Goal: Task Accomplishment & Management: Complete application form

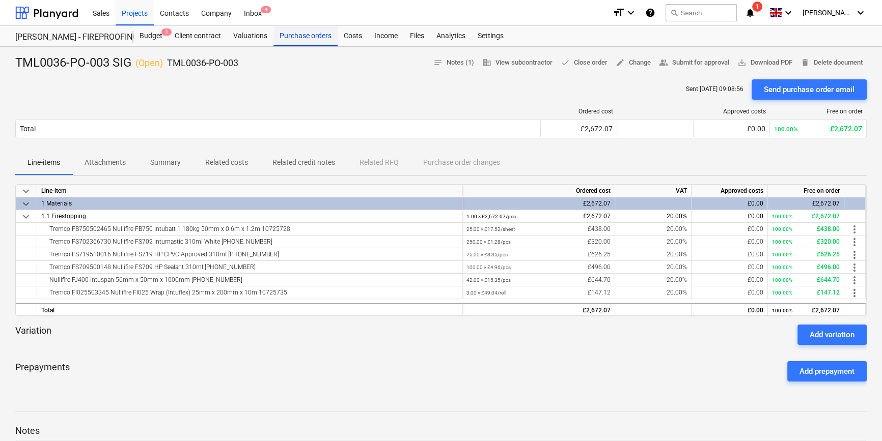
click at [302, 38] on div "Purchase orders" at bounding box center [305, 36] width 64 height 20
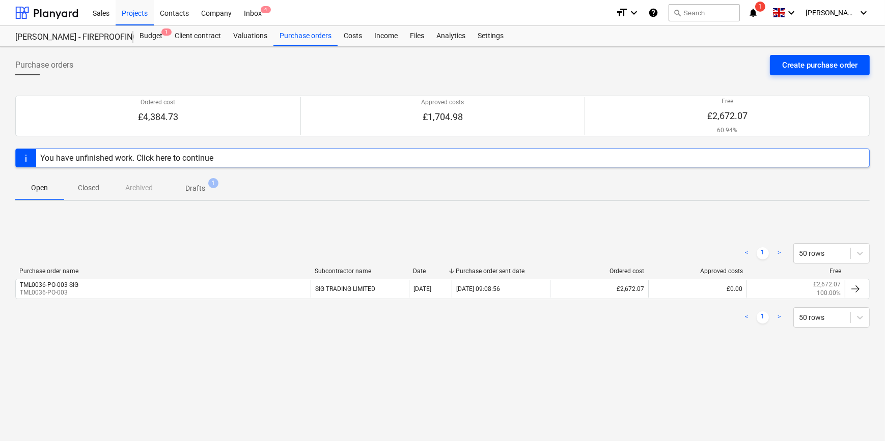
click at [799, 66] on div "Create purchase order" at bounding box center [819, 65] width 75 height 13
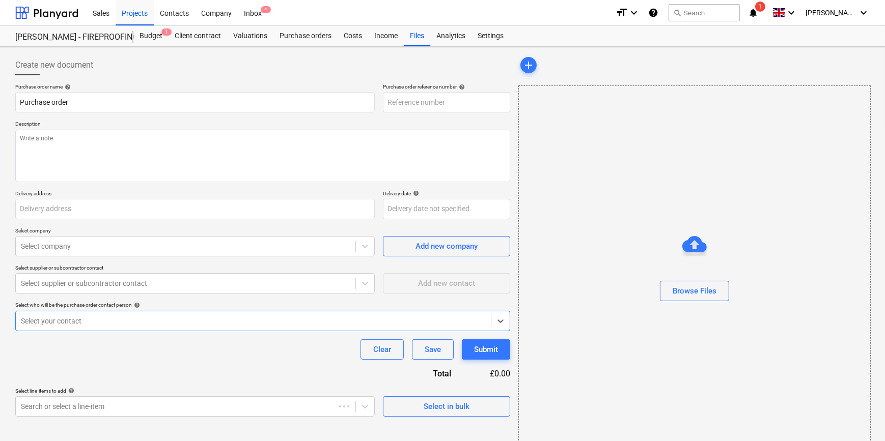
type textarea "x"
type input "Fairview Estates, [PERSON_NAME][GEOGRAPHIC_DATA], [STREET_ADDRESS]"
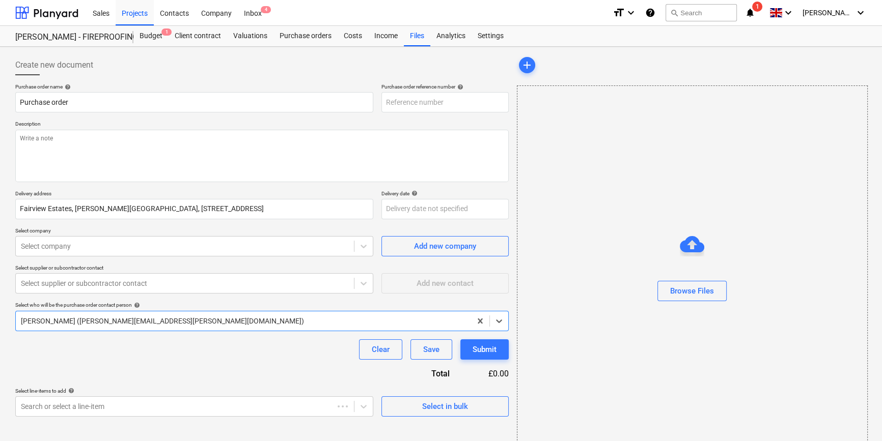
type textarea "x"
type input "TML0036-PO-006"
click at [447, 102] on input "TML0036-PO-006" at bounding box center [444, 102] width 127 height 20
click at [140, 13] on div "Projects" at bounding box center [135, 12] width 38 height 26
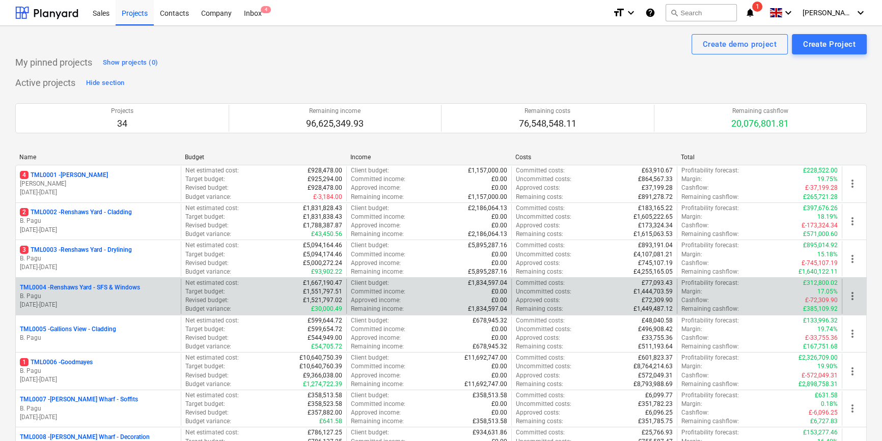
click at [103, 296] on p "B. Pagu" at bounding box center [98, 296] width 157 height 9
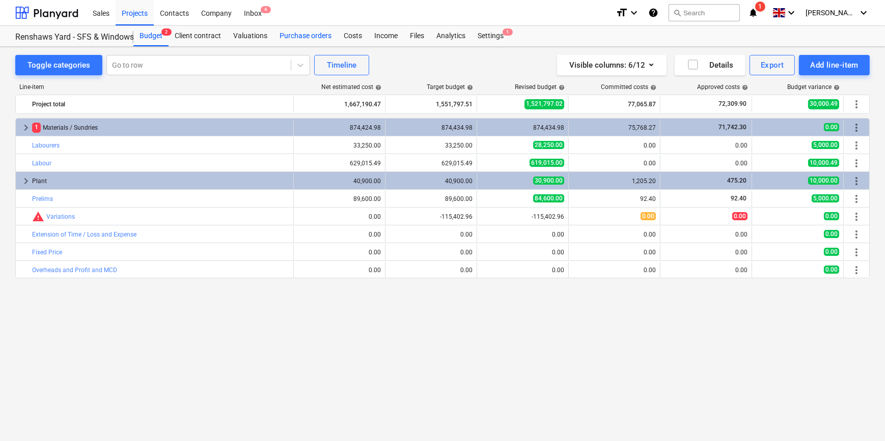
click at [315, 38] on div "Purchase orders" at bounding box center [305, 36] width 64 height 20
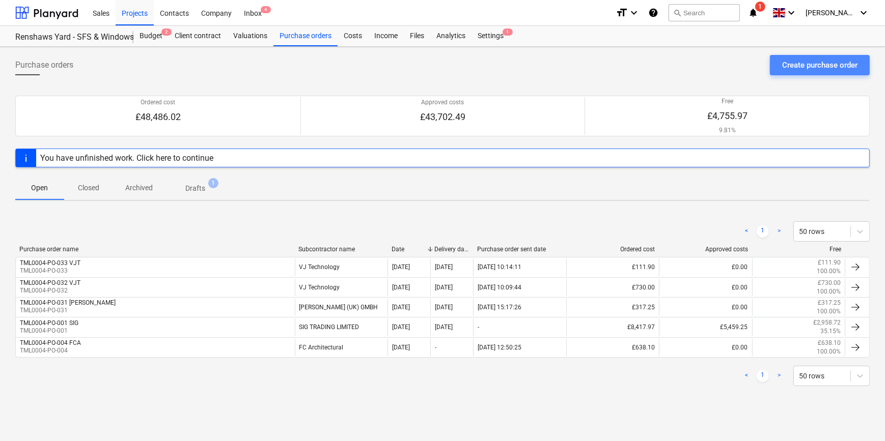
click at [796, 66] on div "Create purchase order" at bounding box center [819, 65] width 75 height 13
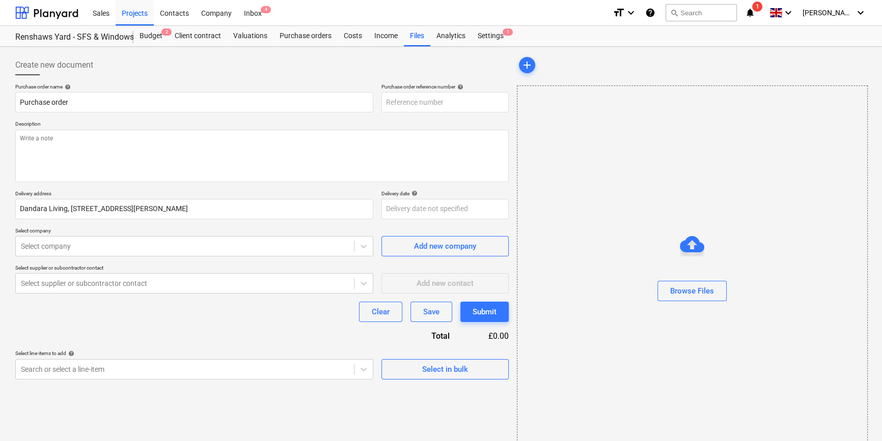
type textarea "x"
type input "TML0004-PO-034"
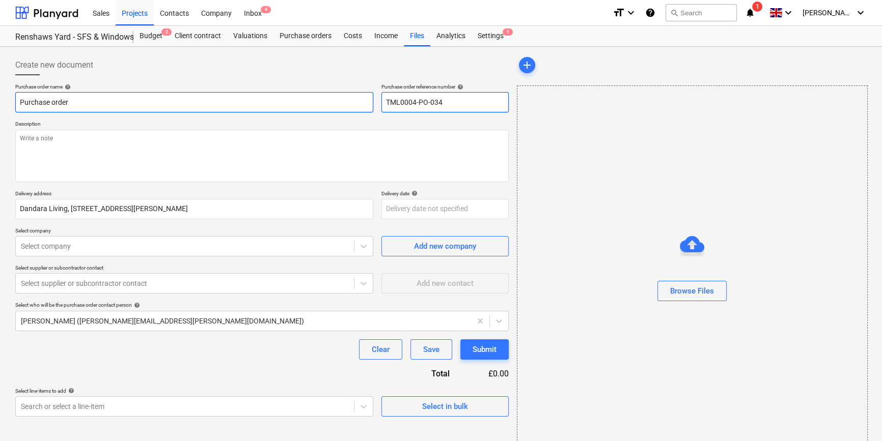
drag, startPoint x: 448, startPoint y: 100, endPoint x: 372, endPoint y: 105, distance: 77.0
click at [372, 105] on div "Purchase order name help Purchase order Purchase order reference number help TM…" at bounding box center [261, 97] width 493 height 29
drag, startPoint x: 74, startPoint y: 99, endPoint x: 10, endPoint y: 102, distance: 64.7
click at [10, 102] on div "Create new document Purchase order name help Purchase order Purchase order refe…" at bounding box center [441, 255] width 882 height 417
paste input "TML0004-PO-034"
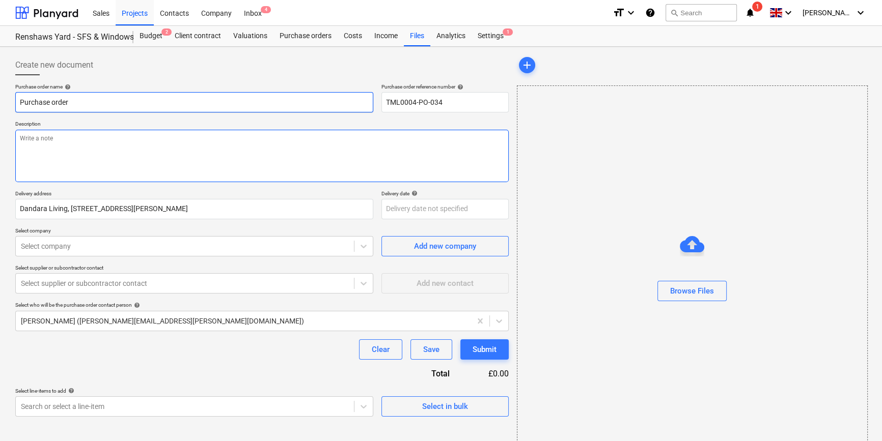
type textarea "x"
type input "TML0004-PO-034"
type textarea "x"
type input "TML0004-PO-034"
type textarea "x"
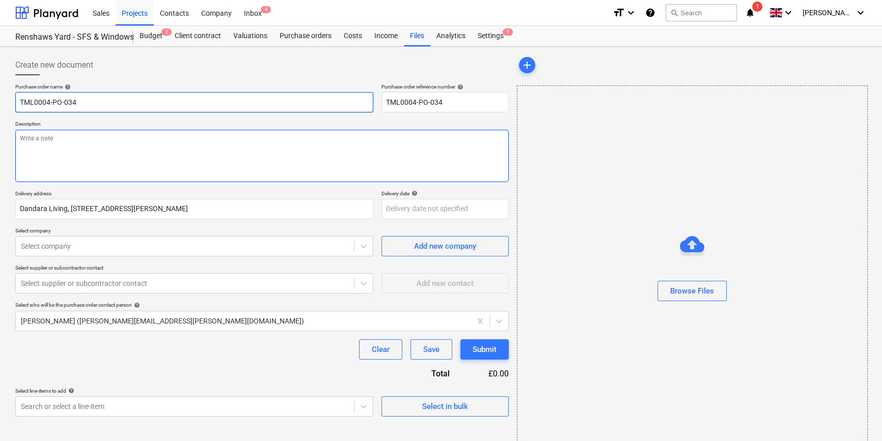
type input "TML0004-PO-034 V"
type textarea "x"
type input "TML0004-PO-034 VJ"
type textarea "x"
type input "TML0004-PO-034 VJT"
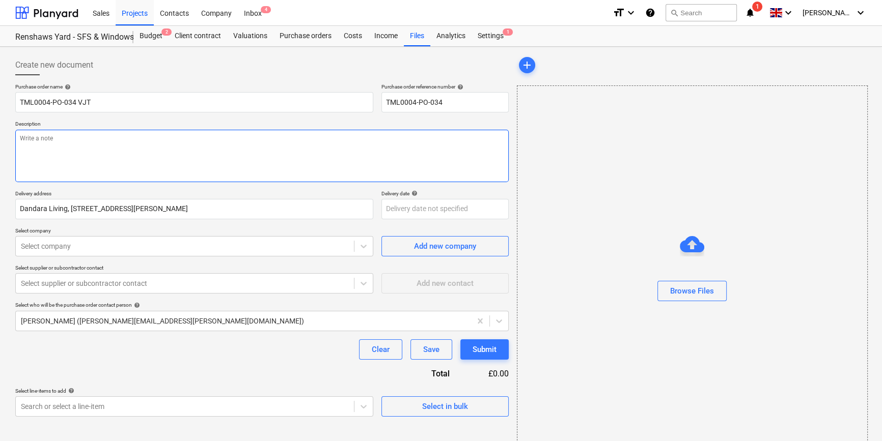
click at [60, 159] on textarea at bounding box center [261, 156] width 493 height 52
type textarea "x"
type textarea "S"
type textarea "x"
type textarea "Si"
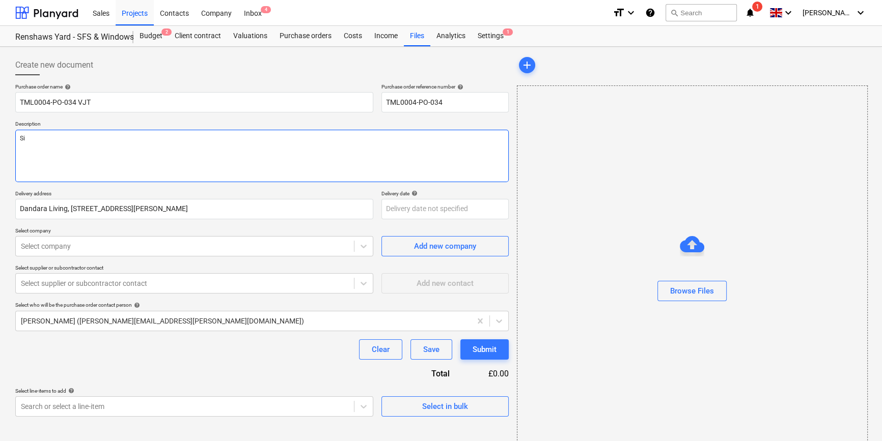
type textarea "x"
type textarea "Sit"
type textarea "x"
type textarea "Site"
type textarea "x"
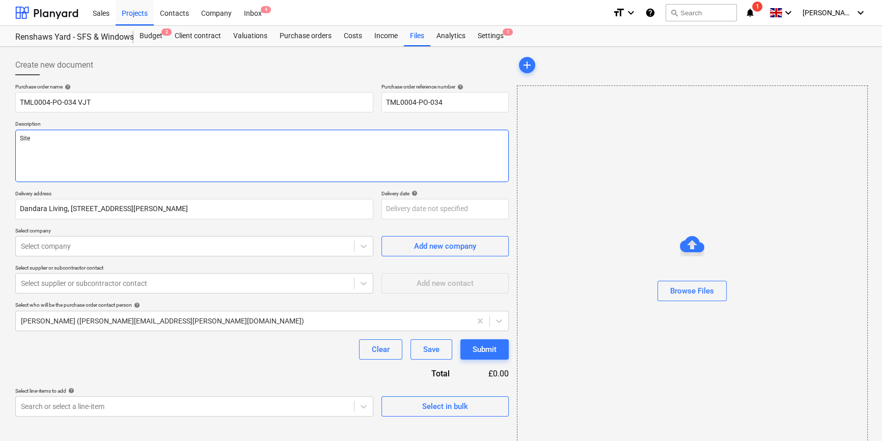
type textarea "Site"
type textarea "x"
type textarea "Site c"
type textarea "x"
type textarea "Site co"
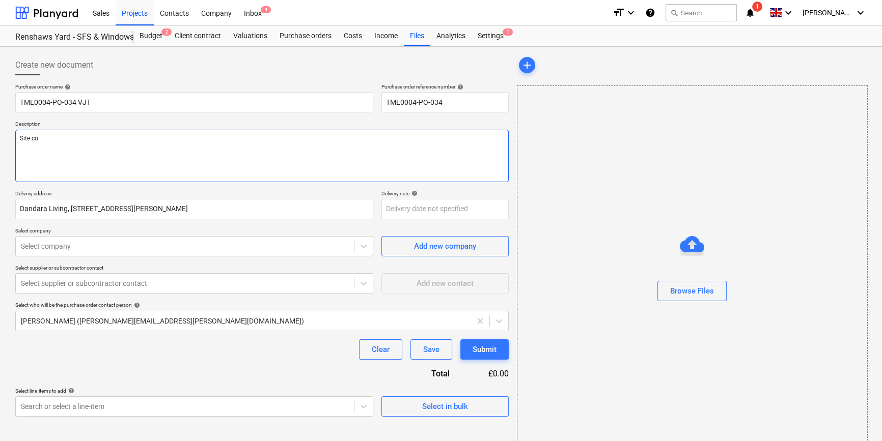
type textarea "x"
type textarea "Site con"
type textarea "x"
type textarea "Site cont"
type textarea "x"
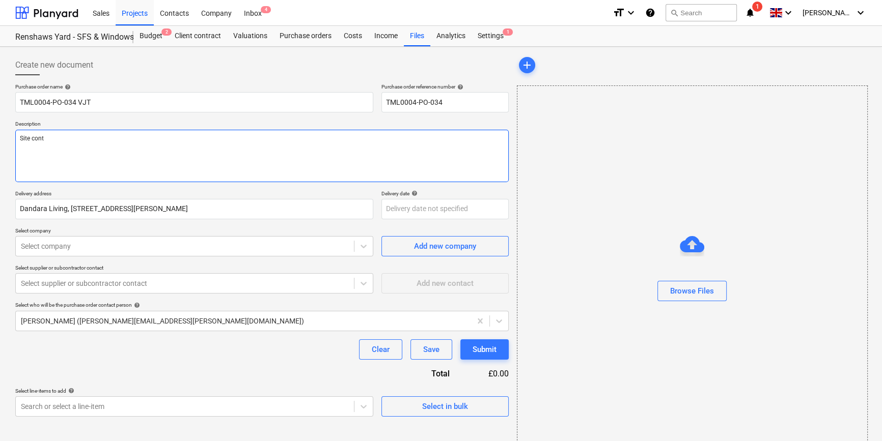
type textarea "Site conta"
type textarea "x"
type textarea "Site contac"
type textarea "x"
type textarea "Site contact"
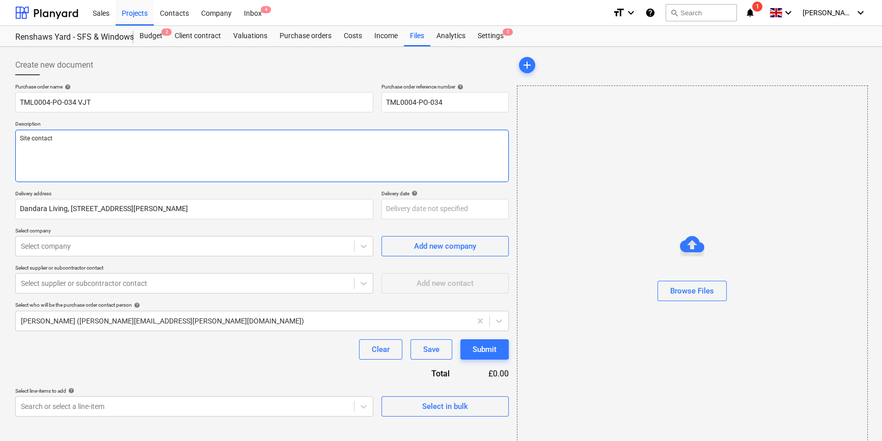
type textarea "x"
type textarea "Site contact"
type textarea "x"
type textarea "Site contact P"
type textarea "x"
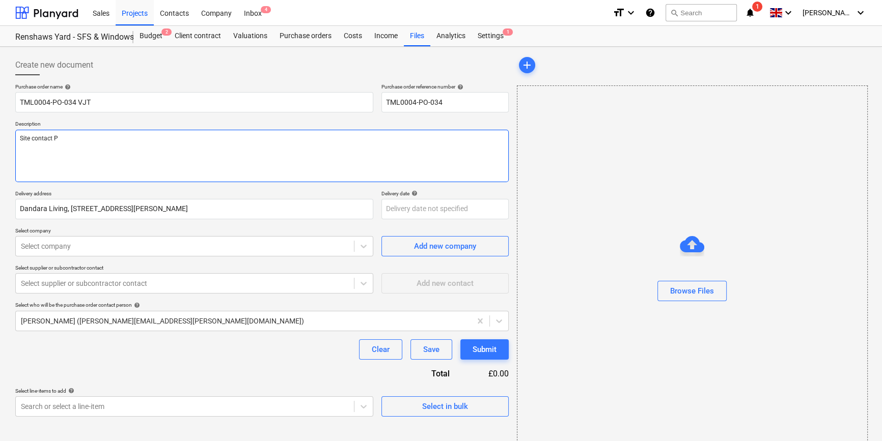
type textarea "Site contact Pe"
type textarea "x"
type textarea "Site contact Ped"
type textarea "x"
type textarea "Site contact Pedz"
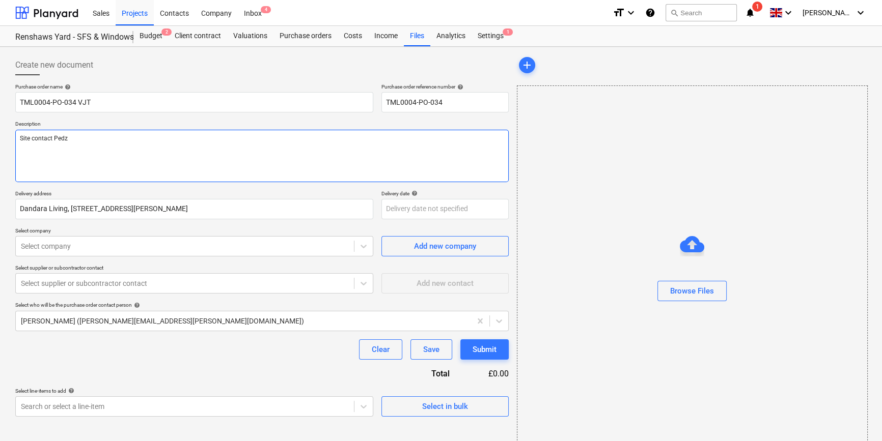
type textarea "x"
type textarea "Site contact Pedzi"
type textarea "x"
type textarea "Site contact Pedzi"
type textarea "x"
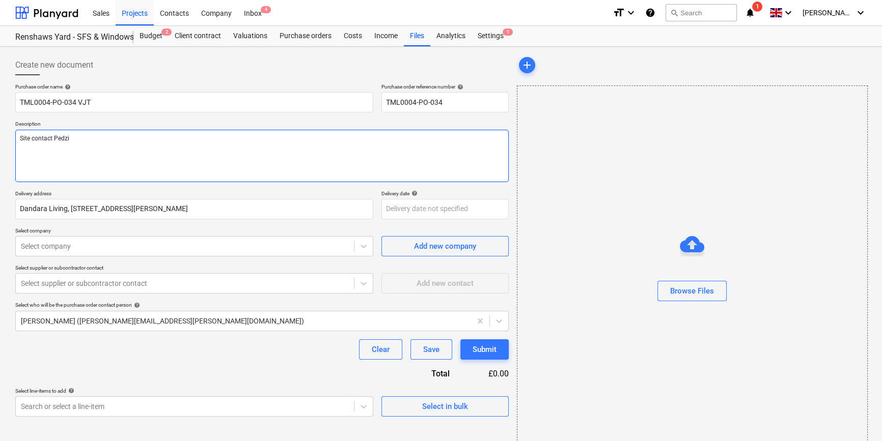
type textarea "Site contact Pedzi 0"
type textarea "x"
type textarea "Site contact Pedzi 07"
type textarea "x"
type textarea "Site contact Pedzi 075"
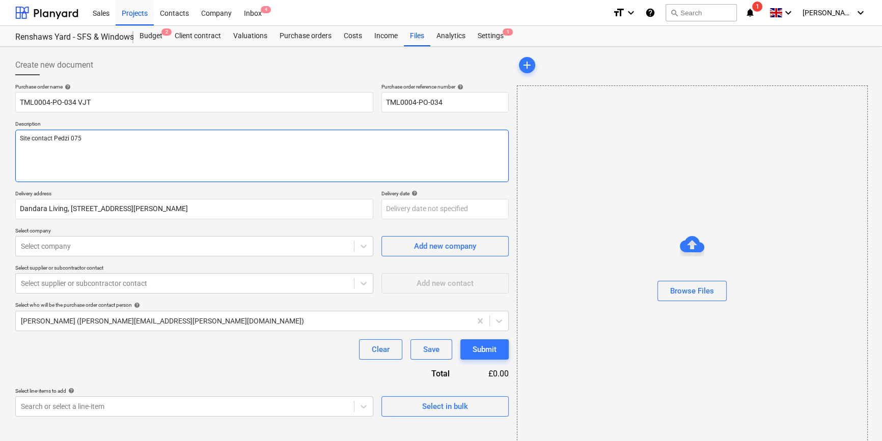
type textarea "x"
type textarea "Site contact Pedzi 0754"
type textarea "x"
type textarea "Site contact Pedzi 07547"
type textarea "x"
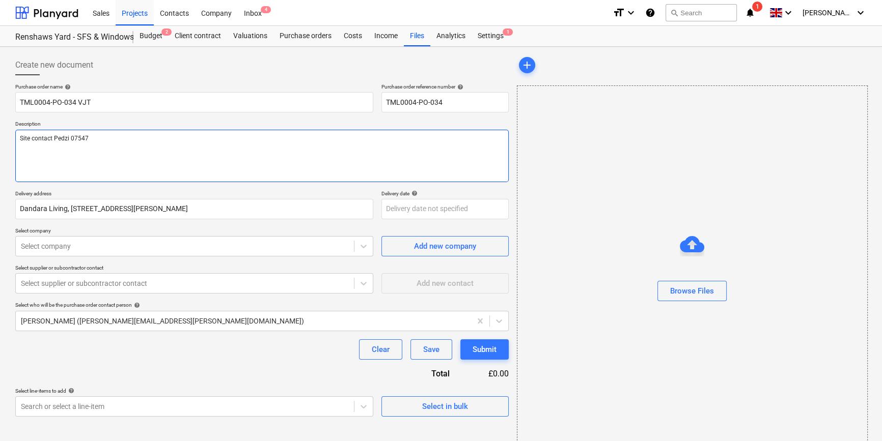
type textarea "Site contact Pedzi 07547"
type textarea "x"
type textarea "Site contact Pedzi 07547 6"
type textarea "x"
type textarea "Site contact Pedzi [PHONE_NUMBER]"
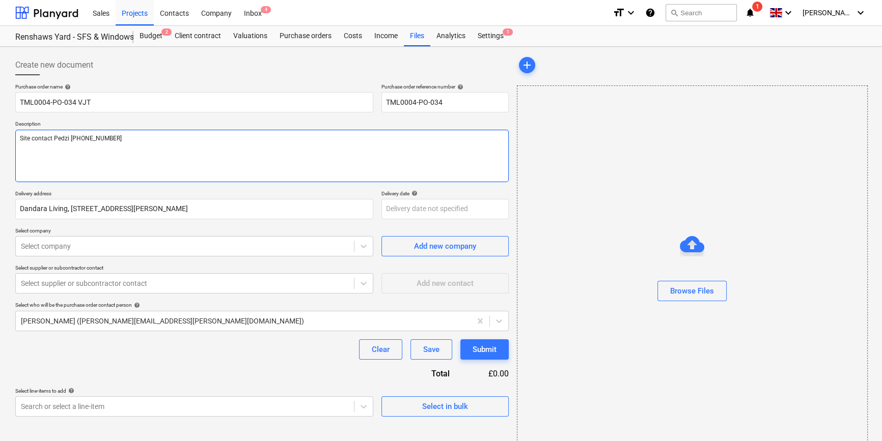
type textarea "x"
type textarea "Site contact Pedzi [PHONE_NUMBER]"
type textarea "x"
type textarea "Site contact Pedzi [PHONE_NUMBER]"
type textarea "x"
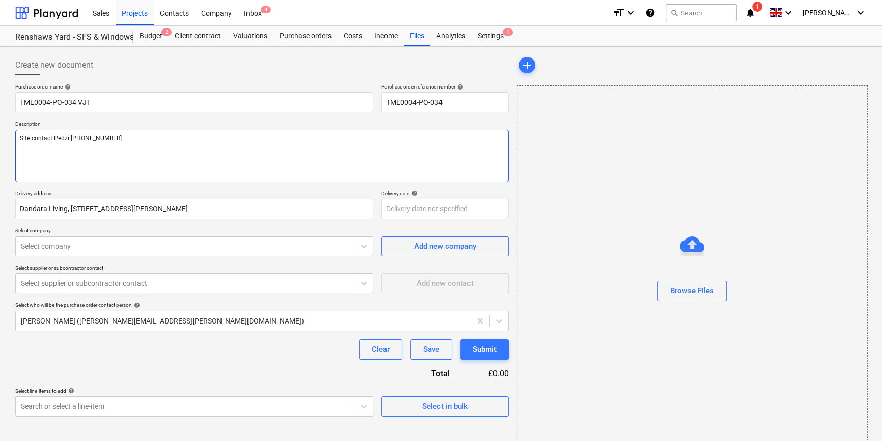
type textarea "Site contact Pedzi [PHONE_NUMBER]"
type textarea "x"
type textarea "Site contact Pedzi [PHONE_NUMBER]"
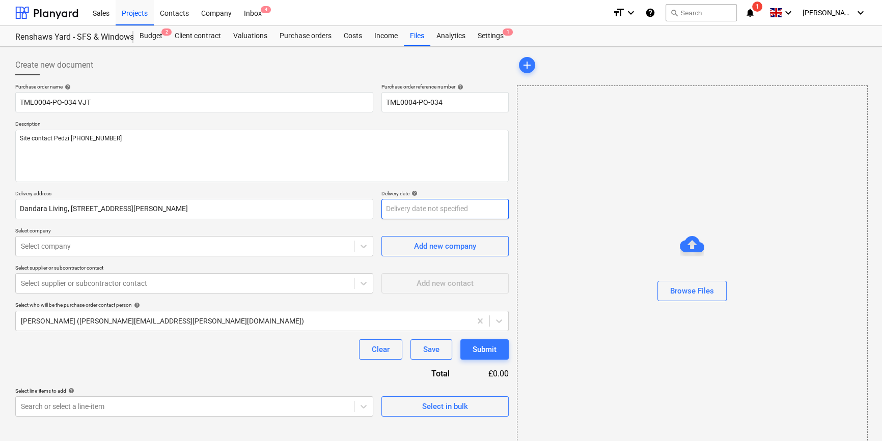
click at [393, 210] on body "Sales Projects Contacts Company Inbox 4 format_size keyboard_arrow_down help se…" at bounding box center [441, 220] width 882 height 441
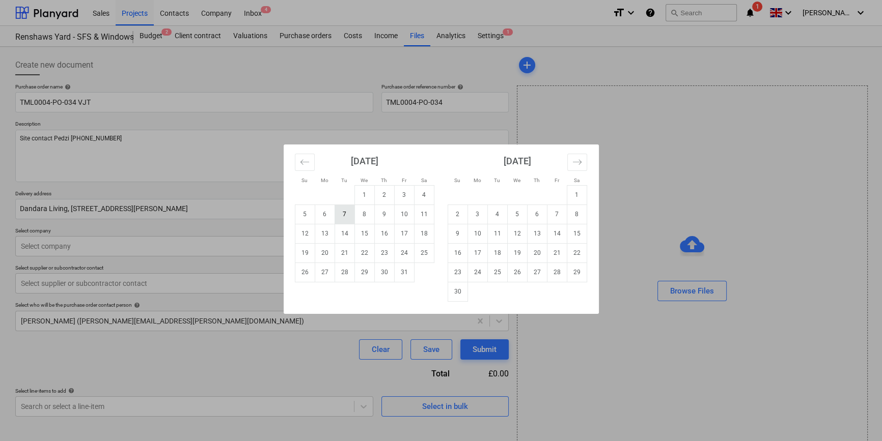
click at [343, 213] on td "7" at bounding box center [344, 214] width 20 height 19
type textarea "x"
type input "[DATE]"
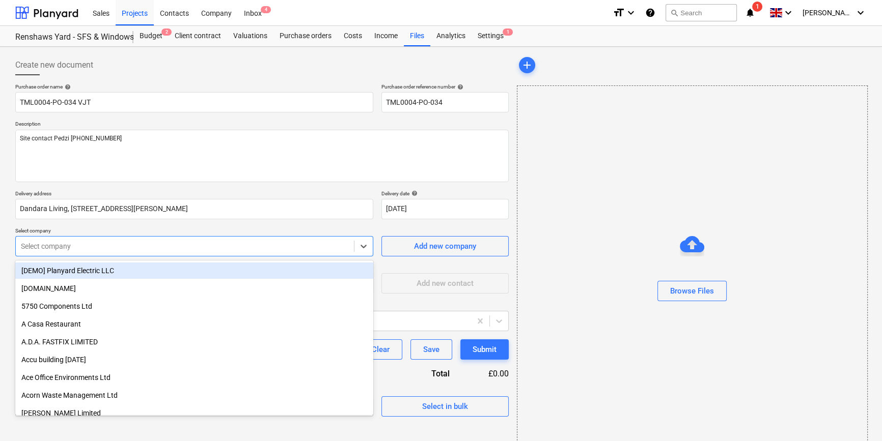
click at [230, 246] on div at bounding box center [185, 246] width 328 height 10
type input "vj"
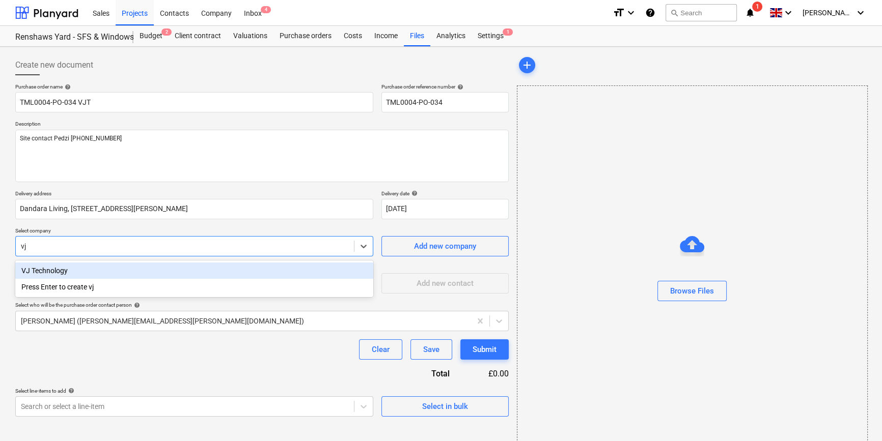
click at [41, 270] on div "VJ Technology" at bounding box center [194, 271] width 358 height 16
type textarea "x"
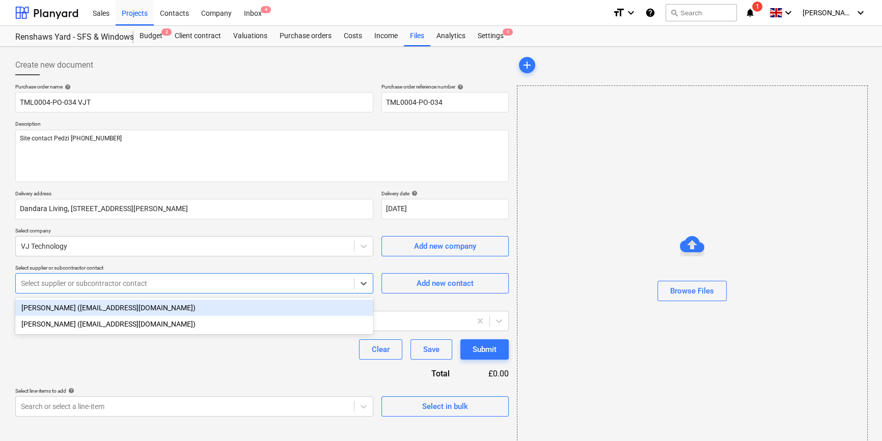
click at [51, 286] on div at bounding box center [185, 283] width 328 height 10
click at [50, 311] on div "[PERSON_NAME] ([EMAIL_ADDRESS][DOMAIN_NAME])" at bounding box center [194, 308] width 358 height 16
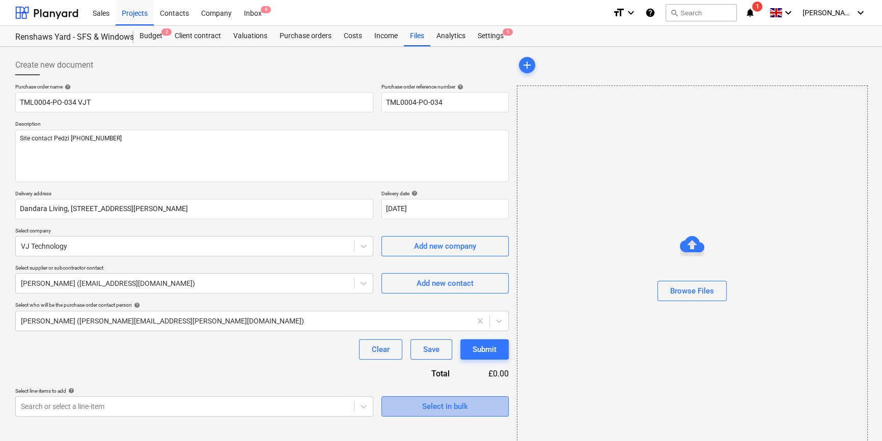
click at [439, 412] on div "Select in bulk" at bounding box center [445, 406] width 46 height 13
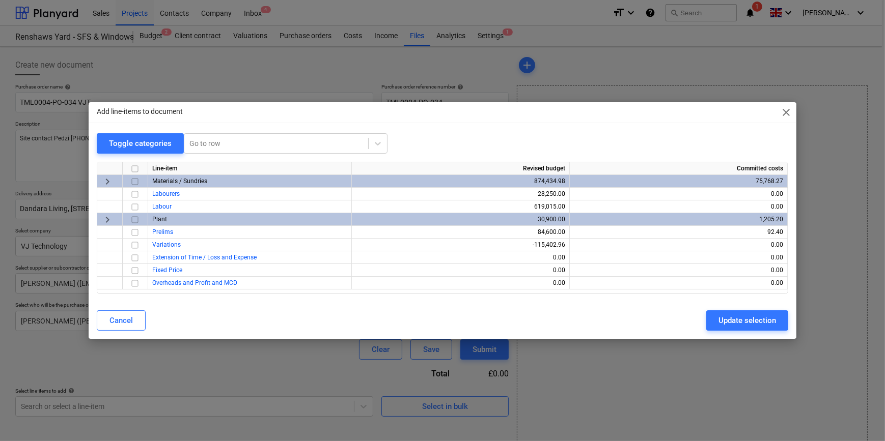
click at [137, 182] on input "checkbox" at bounding box center [135, 182] width 12 height 12
click at [723, 321] on div "Update selection" at bounding box center [747, 320] width 58 height 13
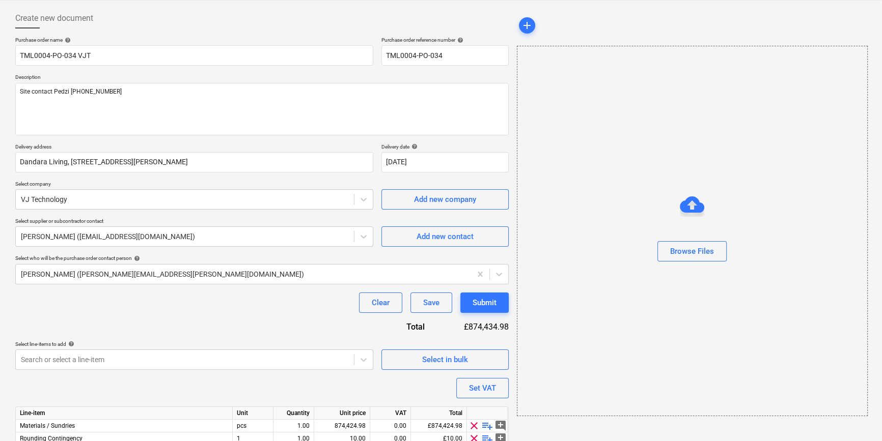
scroll to position [92, 0]
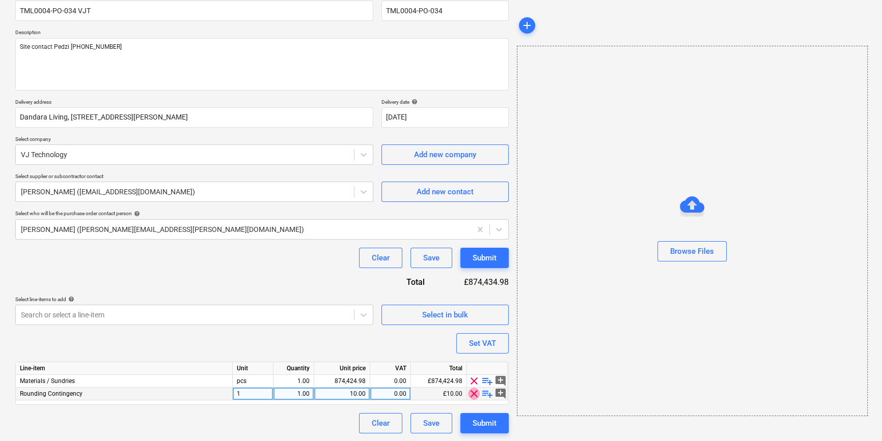
click at [475, 394] on span "clear" at bounding box center [474, 394] width 12 height 12
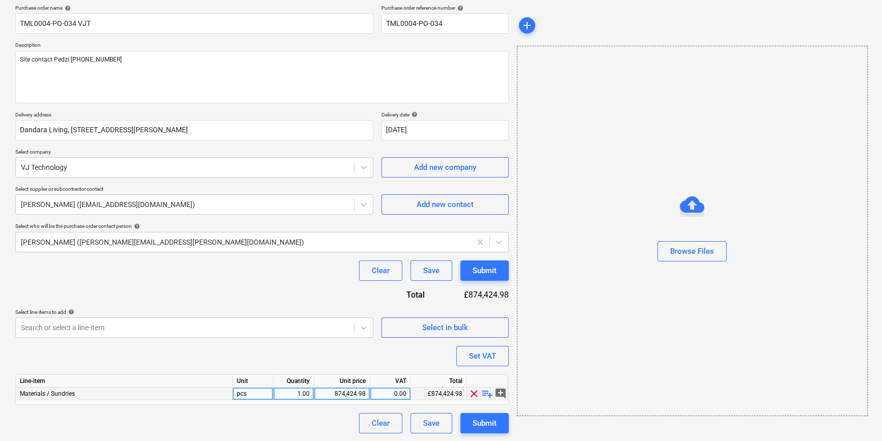
click at [487, 393] on span "playlist_add" at bounding box center [487, 394] width 12 height 12
type textarea "x"
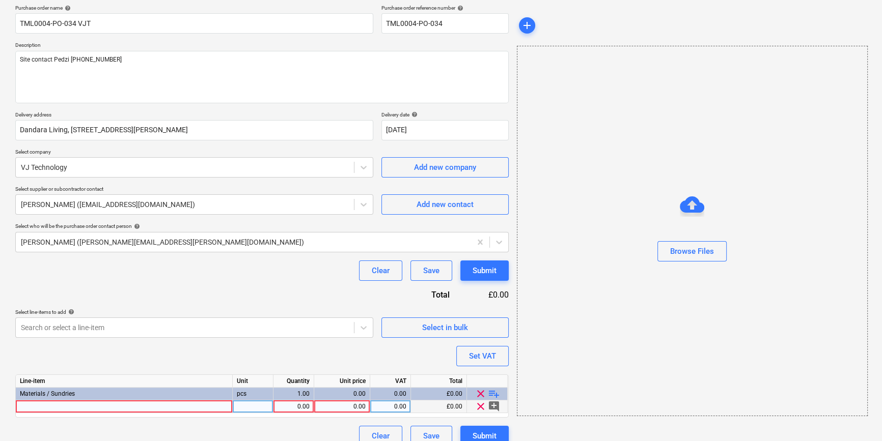
click at [39, 407] on div at bounding box center [124, 407] width 217 height 13
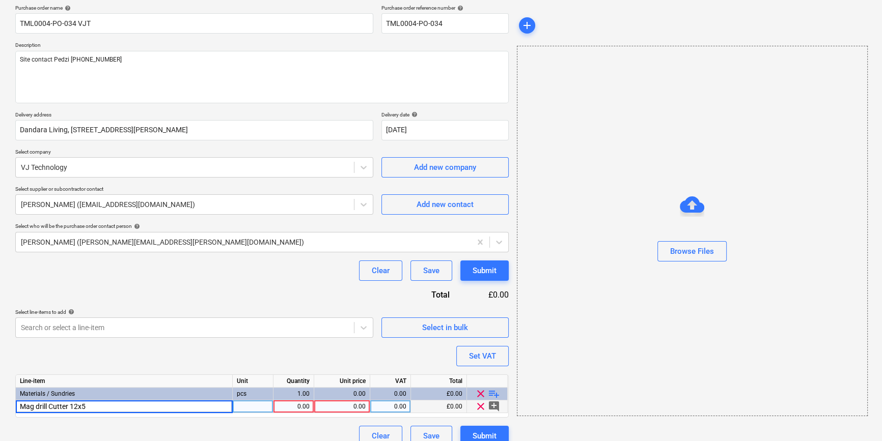
type input "Mag drill Cutter 12x55"
type textarea "x"
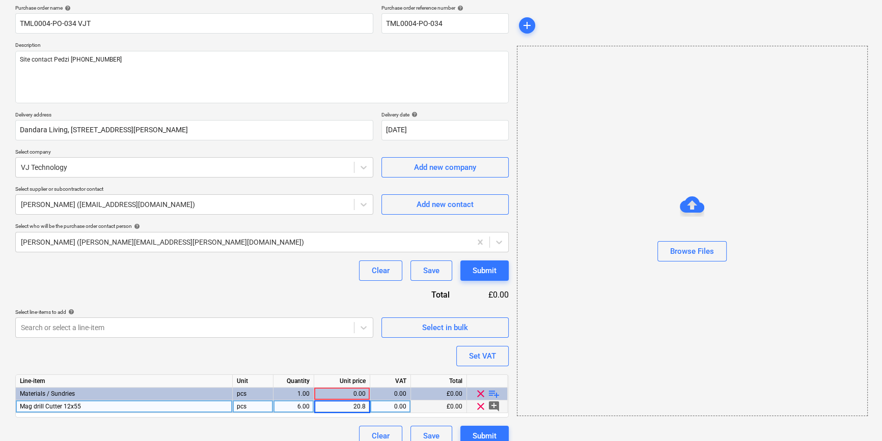
type input "20.86"
type textarea "x"
type input "20"
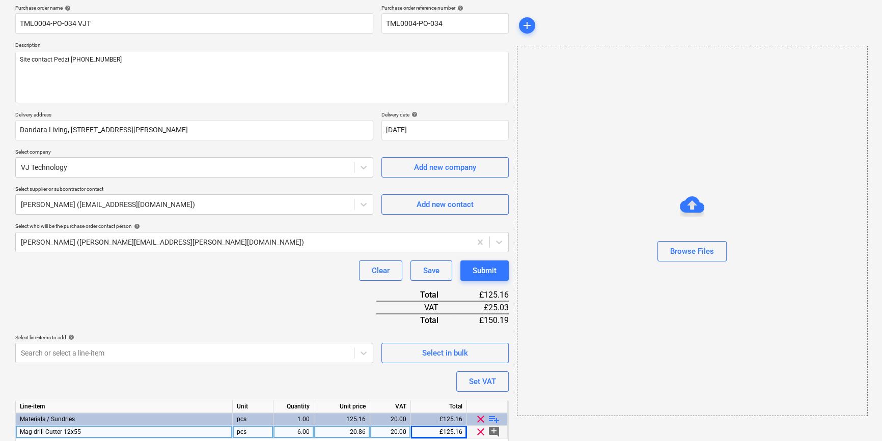
scroll to position [117, 0]
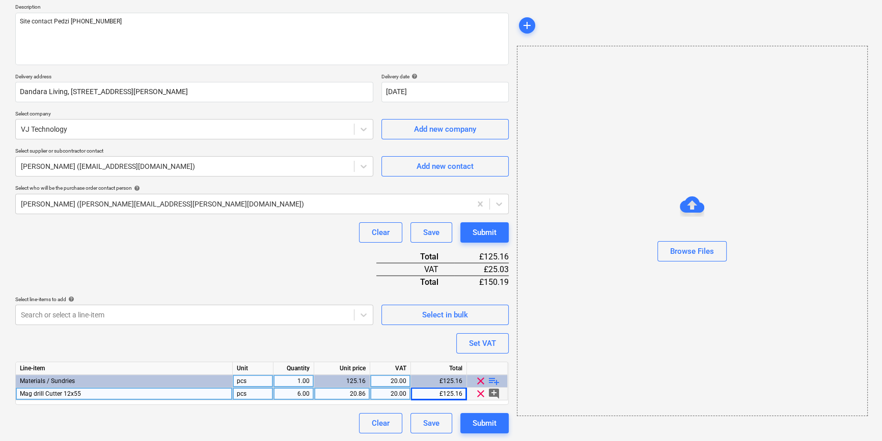
click at [493, 381] on span "playlist_add" at bounding box center [494, 381] width 12 height 12
type textarea "x"
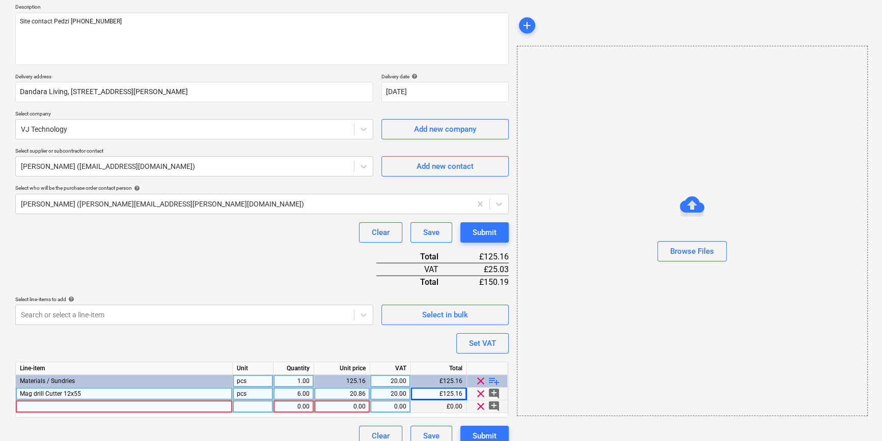
click at [39, 407] on div at bounding box center [124, 407] width 217 height 13
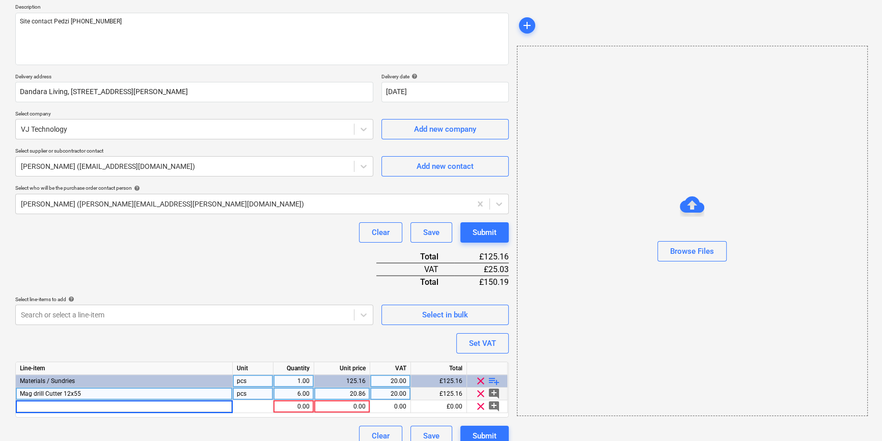
type input "DrillTech CSHS 5.5 x 76 Hex Tek (5.0mm - 12.0mm)"
type textarea "x"
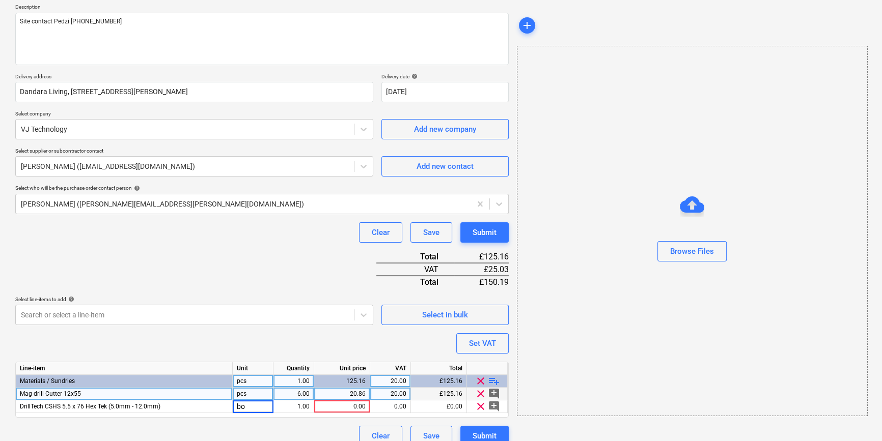
type input "box"
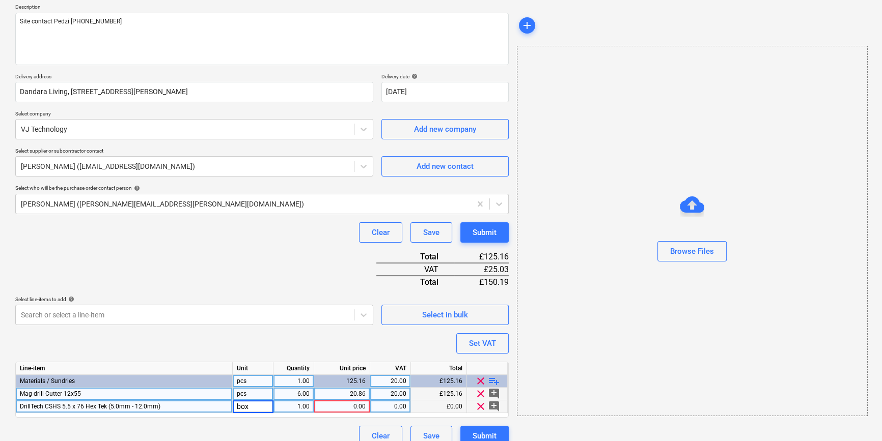
type textarea "x"
click at [168, 406] on div "DrillTech CSHS 5.5 x 76 Hex Tek (5.0mm - 12.0mm)" at bounding box center [124, 407] width 217 height 13
click at [196, 405] on input "DrillTech CSHS 5.5 x 76 Hex Tek (5.0mm - 12.0mm)" at bounding box center [124, 407] width 216 height 12
click at [197, 405] on input "DrillTech CSHS 5.5 x 76 Hex Tek (5.0mm - 12.0mm)" at bounding box center [124, 407] width 216 height 12
click at [186, 406] on input "DrillTech CSHS 5.5 x 76 Hex Tek (5.0mm - 12.0mm)" at bounding box center [124, 407] width 216 height 12
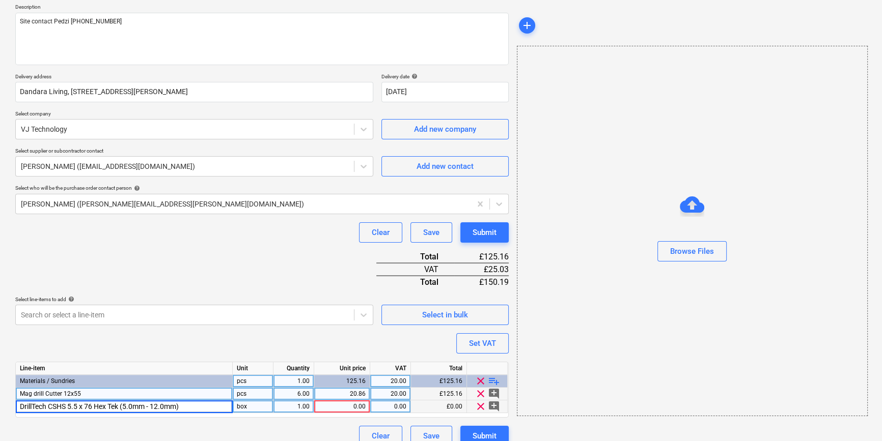
click at [185, 407] on input "DrillTech CSHS 5.5 x 76 Hex Tek (5.0mm - 12.0mm)" at bounding box center [124, 407] width 216 height 12
click at [176, 403] on input "DrillTech CSHS 5.5 x 76 Hex Tek (5.0mm - 12.0mm)" at bounding box center [124, 407] width 216 height 12
click at [187, 406] on input "DrillTech CSHS 5.5 x 76 Hex Tek (5.0mm - 12.0mm)" at bounding box center [124, 407] width 216 height 12
type input "DrillTech CSHS 5.5 x 76 Hex Tek (5.0mm - 12.0mm) (100)"
click at [334, 407] on div "0.00" at bounding box center [341, 407] width 47 height 13
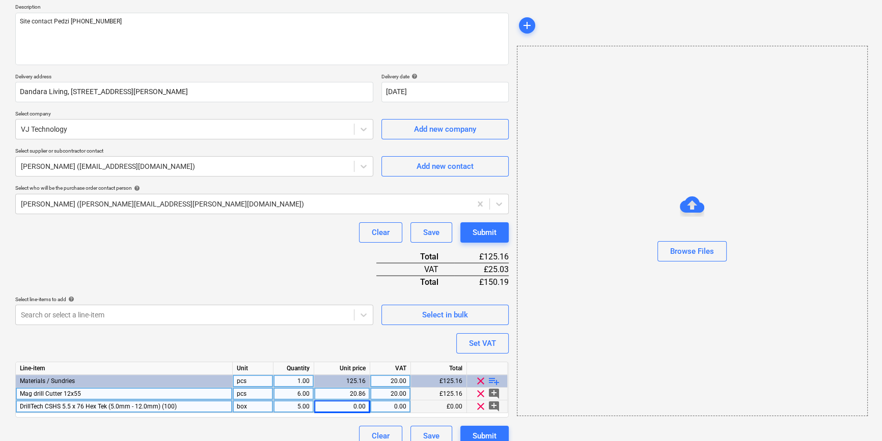
type textarea "x"
type input "6.332"
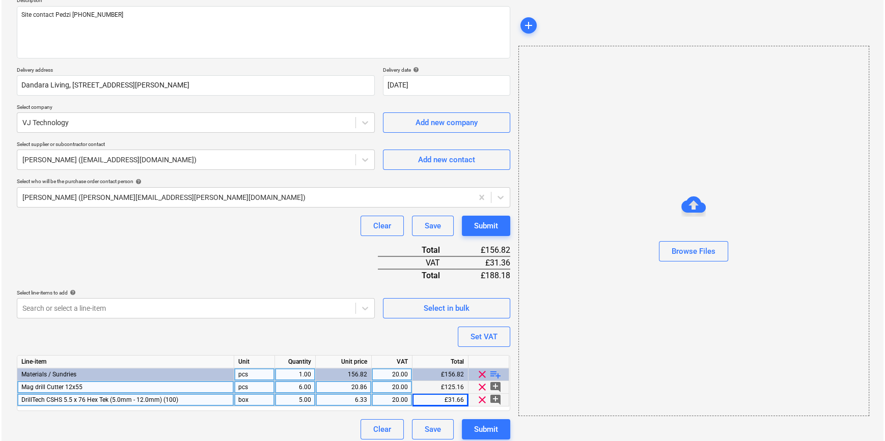
scroll to position [130, 0]
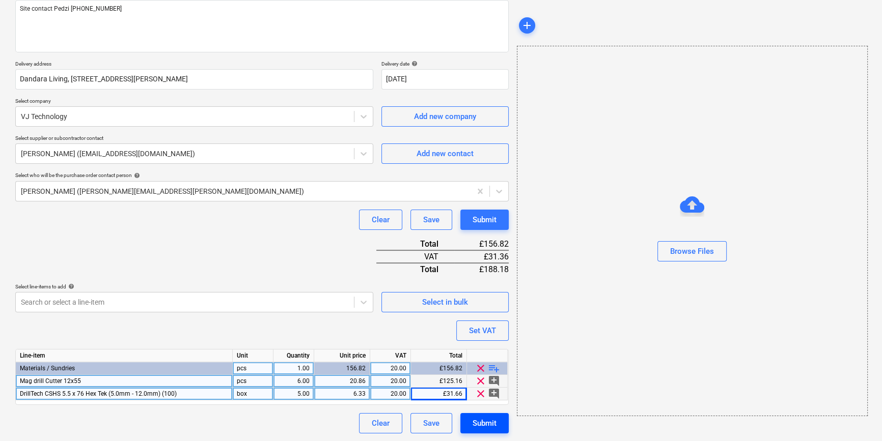
click at [487, 418] on div "Submit" at bounding box center [484, 423] width 24 height 13
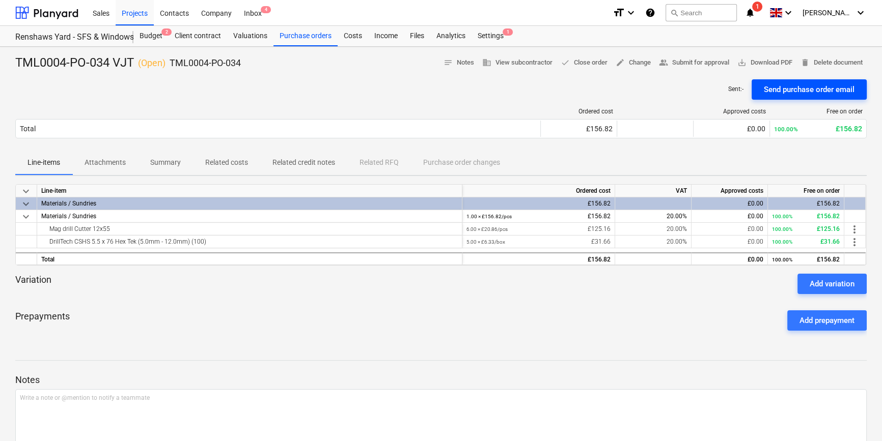
click at [809, 90] on div "Send purchase order email" at bounding box center [808, 89] width 91 height 13
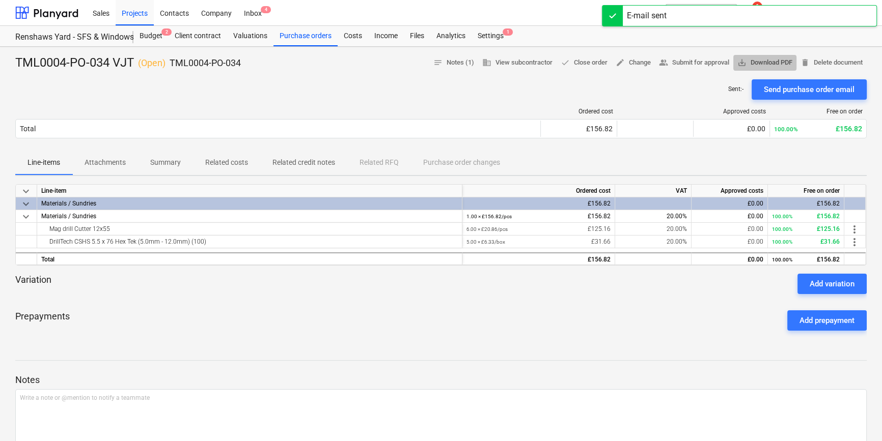
click at [776, 63] on span "save_alt Download PDF" at bounding box center [764, 63] width 55 height 12
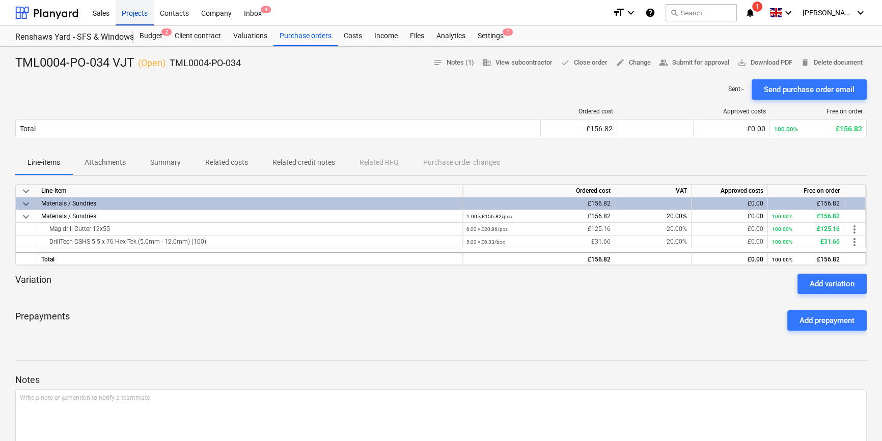
click at [134, 15] on div "Projects" at bounding box center [135, 12] width 38 height 26
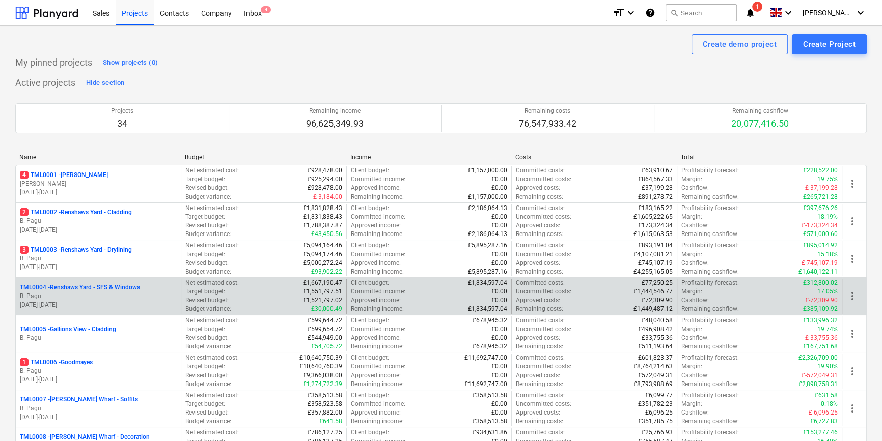
click at [105, 299] on p "B. Pagu" at bounding box center [98, 296] width 157 height 9
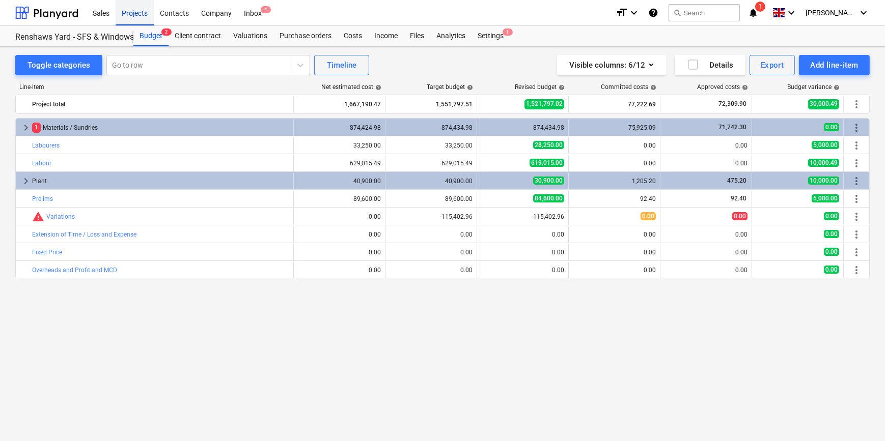
click at [141, 13] on div "Projects" at bounding box center [135, 12] width 38 height 26
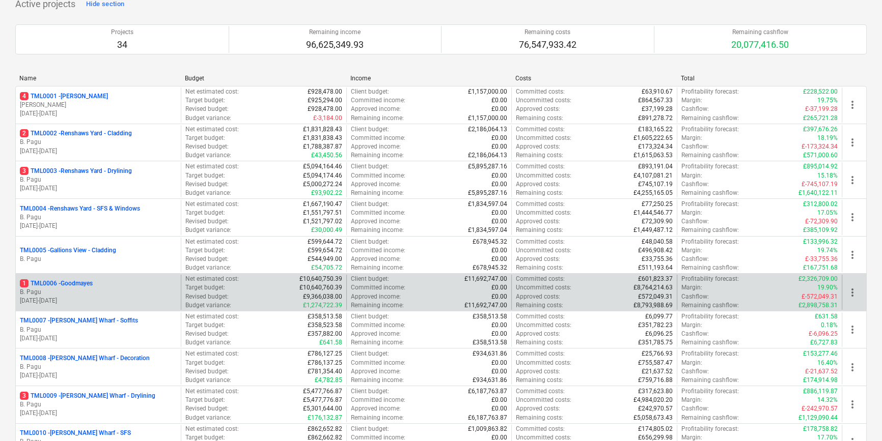
scroll to position [92, 0]
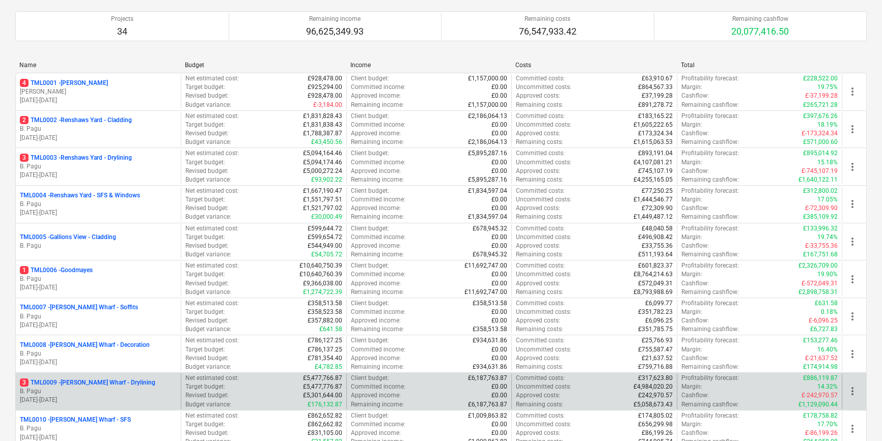
click at [118, 383] on p "3 TML0009 - [PERSON_NAME] Wharf - Drylining" at bounding box center [87, 383] width 135 height 9
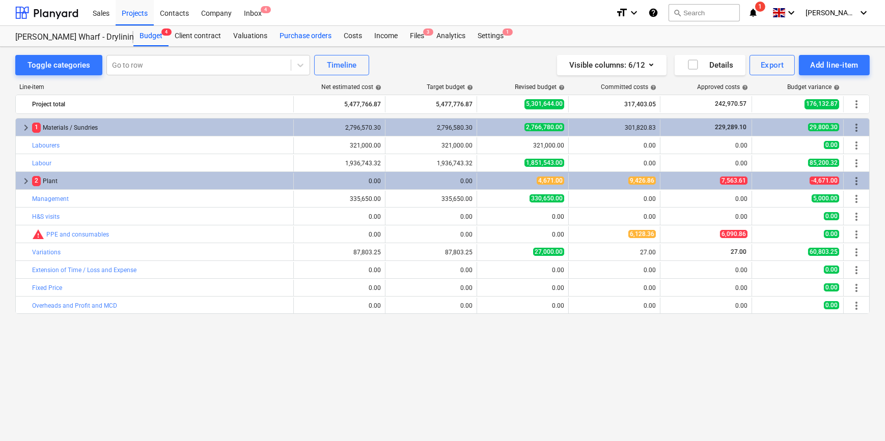
click at [316, 32] on div "Purchase orders" at bounding box center [305, 36] width 64 height 20
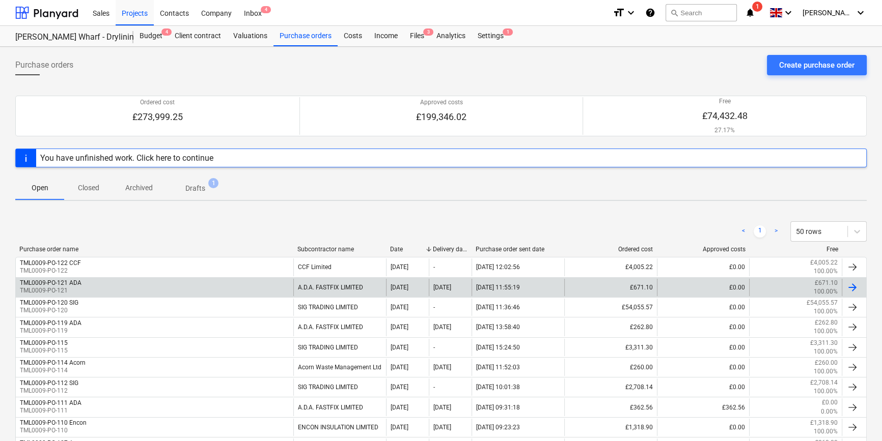
click at [855, 289] on div at bounding box center [852, 287] width 12 height 12
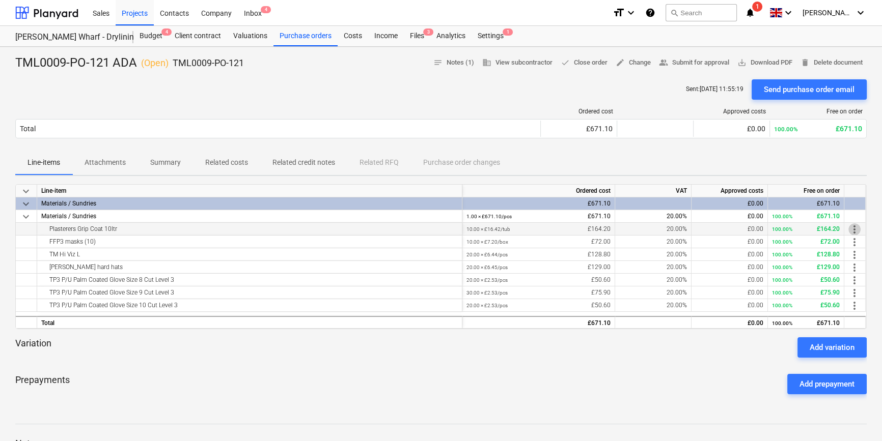
click at [856, 229] on span "more_vert" at bounding box center [854, 229] width 12 height 12
click at [856, 229] on li "Edit" at bounding box center [861, 229] width 30 height 23
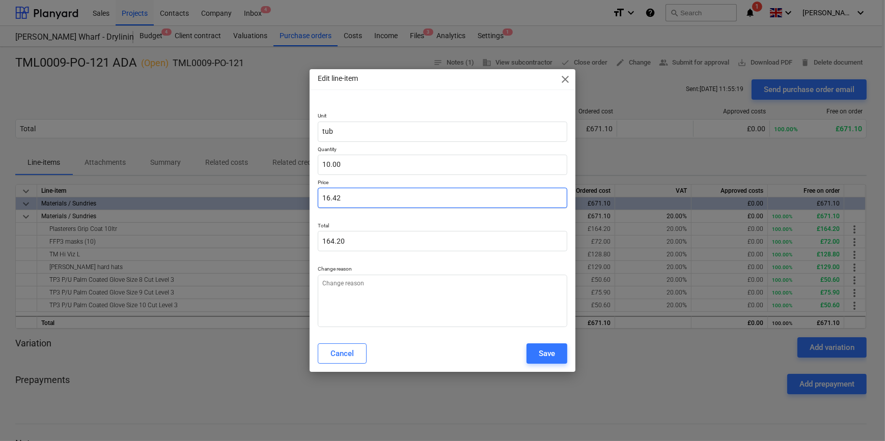
drag, startPoint x: 343, startPoint y: 195, endPoint x: 316, endPoint y: 195, distance: 27.0
click at [316, 195] on div "Unit tub Quantity 10.00 Price 16.42 Total 164.20 Change reason" at bounding box center [441, 217] width 265 height 235
type textarea "x"
type input "0.00"
type textarea "x"
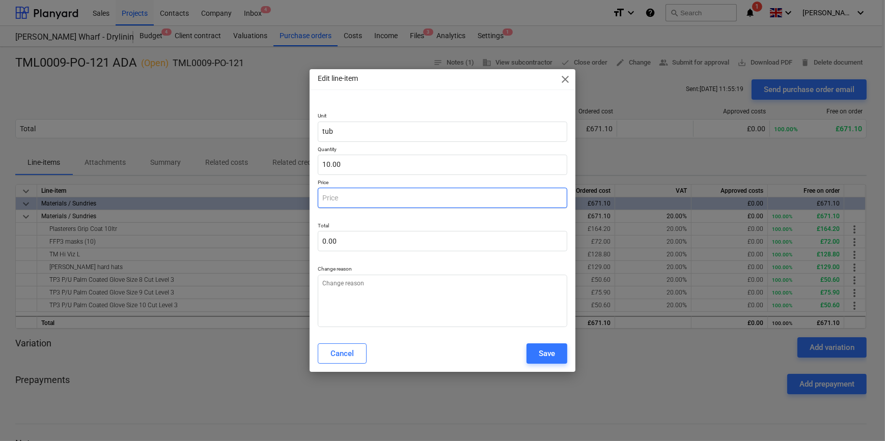
type input "1"
type input "10.00"
type textarea "x"
type input "17"
type input "170.00"
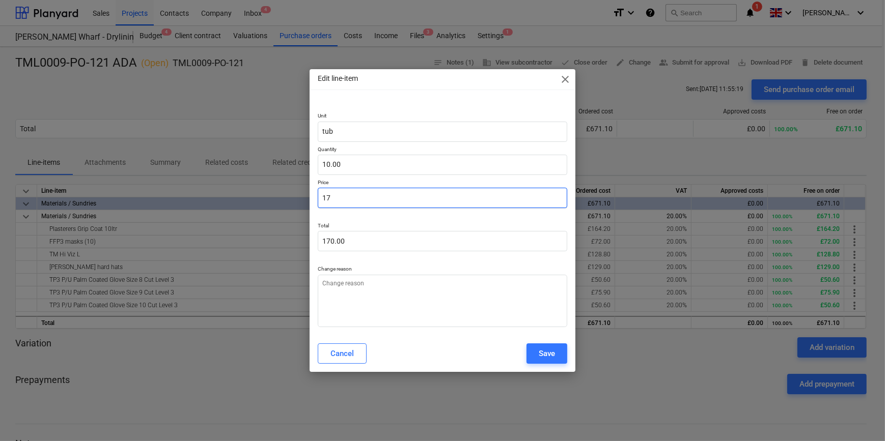
type textarea "x"
type input "17."
type textarea "x"
type input "17.2"
type input "172.00"
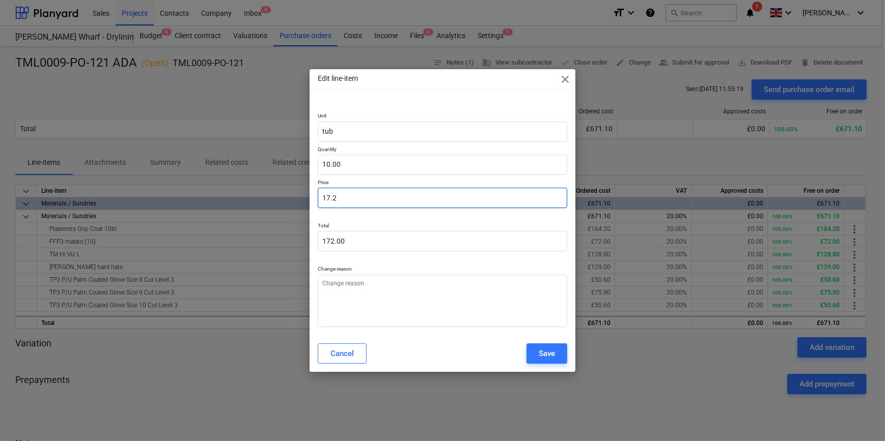
type textarea "x"
type input "17.24"
type input "172.40"
type input "17.24"
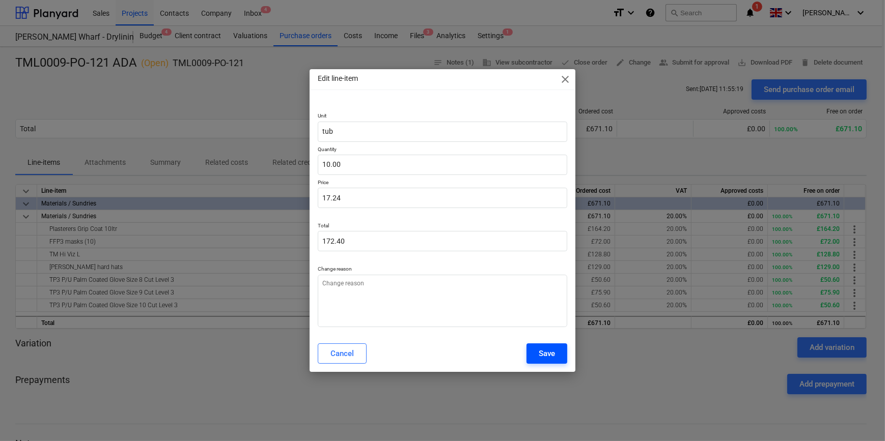
click at [547, 358] on div "Save" at bounding box center [547, 353] width 16 height 13
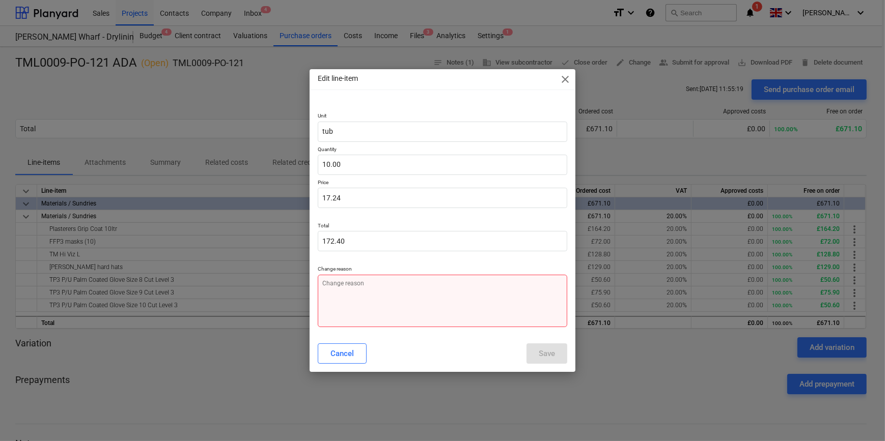
click at [334, 289] on textarea at bounding box center [442, 301] width 249 height 52
type textarea "x"
type textarea "p"
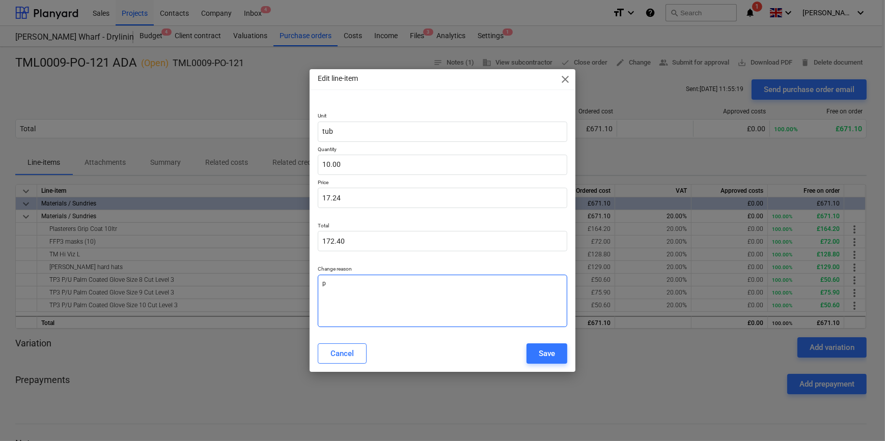
type textarea "x"
type textarea "pr"
type textarea "x"
type textarea "pri"
type textarea "x"
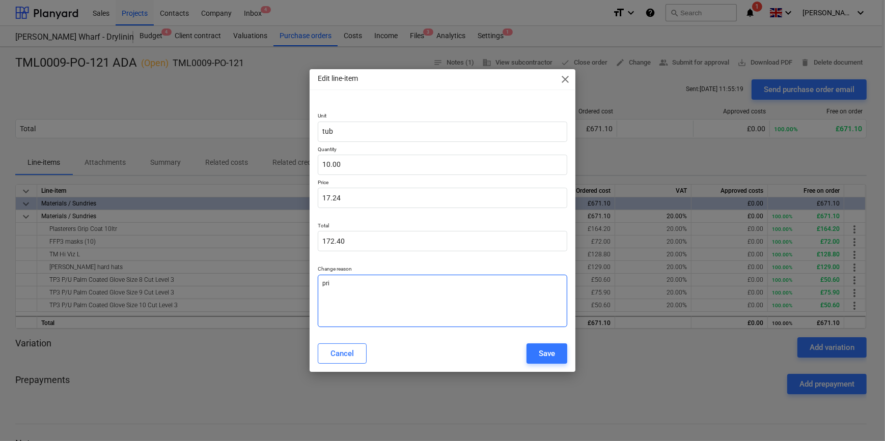
type textarea "pric"
type textarea "x"
type textarea "price"
click at [540, 353] on div "Save" at bounding box center [547, 353] width 16 height 13
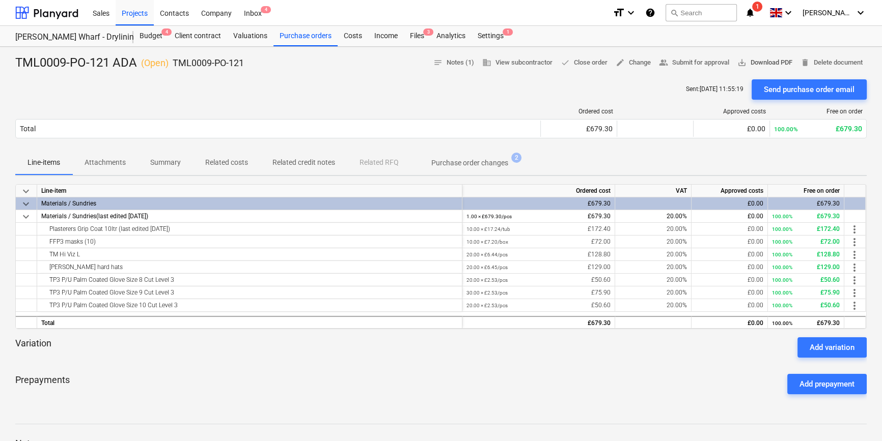
click at [763, 61] on span "save_alt Download PDF" at bounding box center [764, 63] width 55 height 12
click at [308, 37] on div "Purchase orders" at bounding box center [305, 36] width 64 height 20
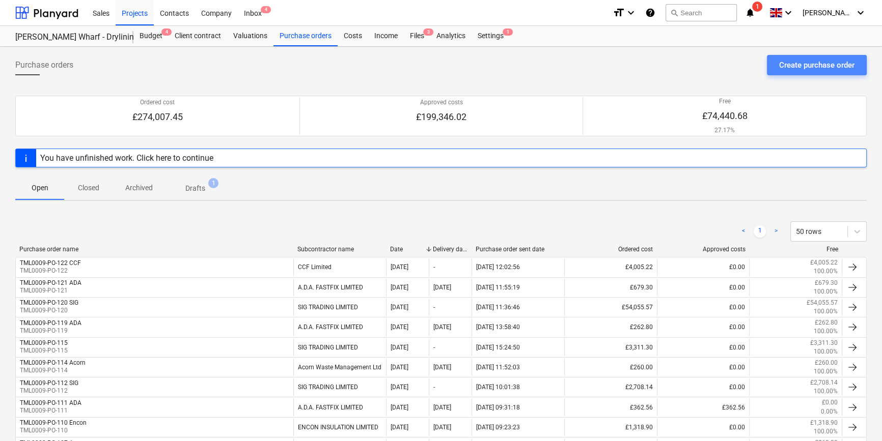
click at [809, 68] on div "Create purchase order" at bounding box center [816, 65] width 75 height 13
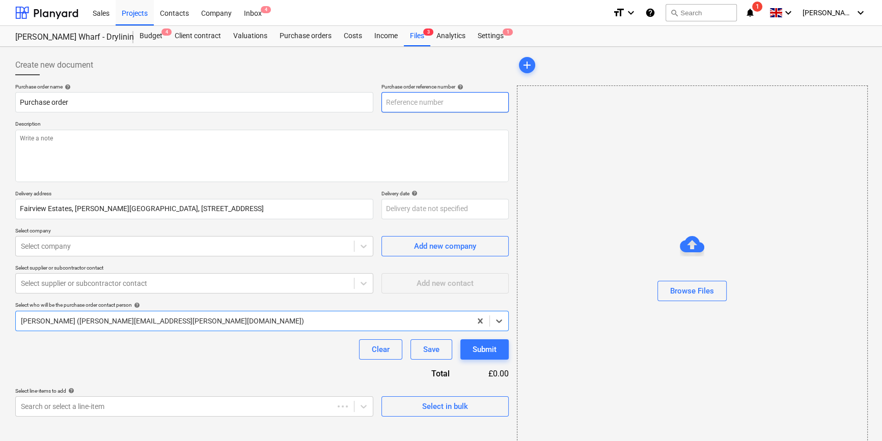
type textarea "x"
type input "TML0009-PO-123"
drag, startPoint x: 448, startPoint y: 100, endPoint x: 382, endPoint y: 102, distance: 66.2
click at [382, 102] on input "TML0009-PO-123" at bounding box center [444, 102] width 127 height 20
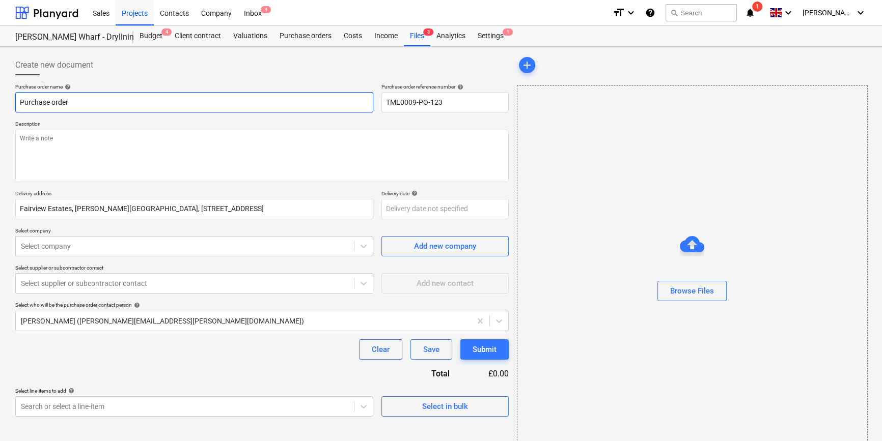
drag, startPoint x: 74, startPoint y: 104, endPoint x: 16, endPoint y: 102, distance: 58.0
click at [16, 102] on input "Purchase order" at bounding box center [194, 102] width 358 height 20
paste input "TML0009-PO-123"
type textarea "x"
type input "TML0009-PO-123"
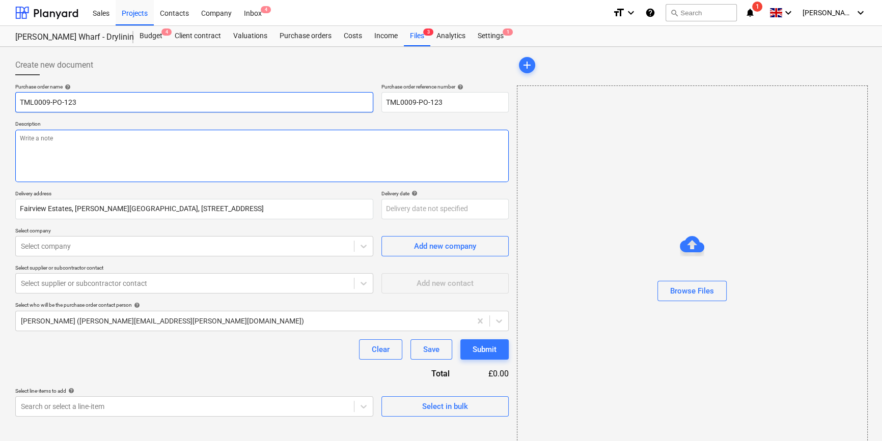
type textarea "x"
type input "TML0009-PO-123"
type textarea "x"
type input "TML0009-PO-123 A"
type textarea "x"
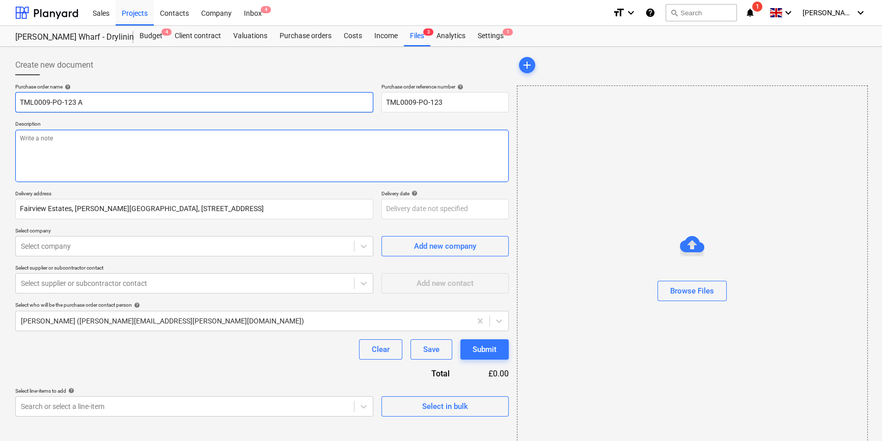
type input "TML0009-PO-123 Ac"
type textarea "x"
type input "TML0009-PO-123 Aco"
type textarea "x"
type input "TML0009-PO-123 Acor"
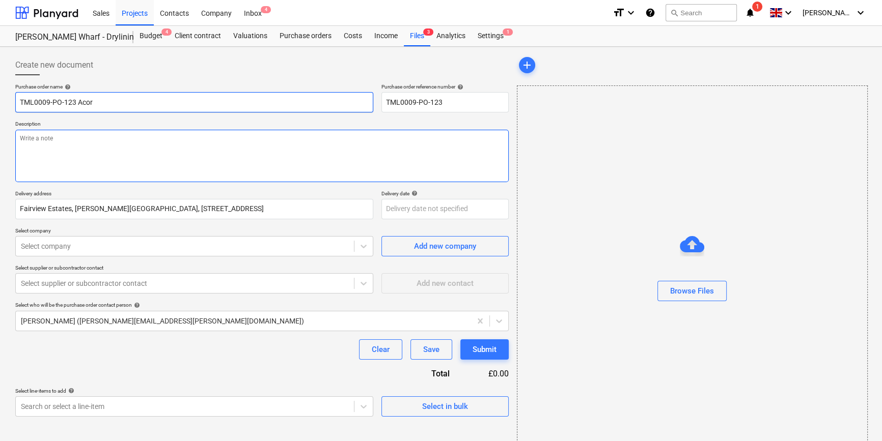
type textarea "x"
type input "TML0009-PO-123 Acorn"
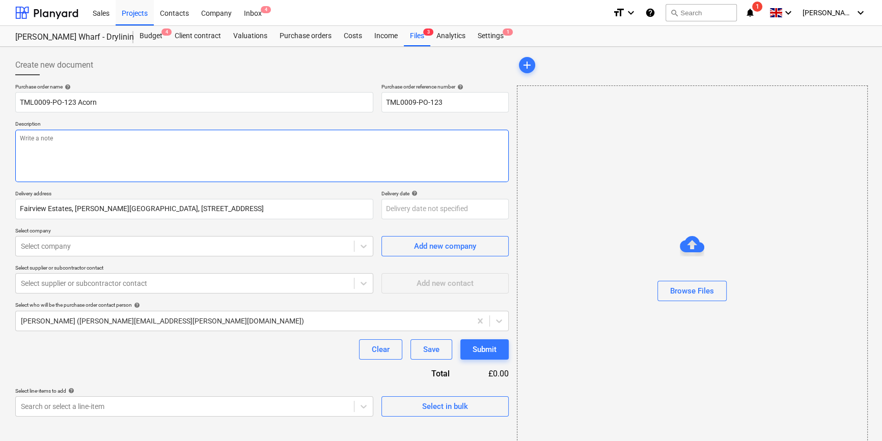
click at [52, 146] on textarea at bounding box center [261, 156] width 493 height 52
type textarea "x"
type textarea "S"
type textarea "x"
type textarea "Si"
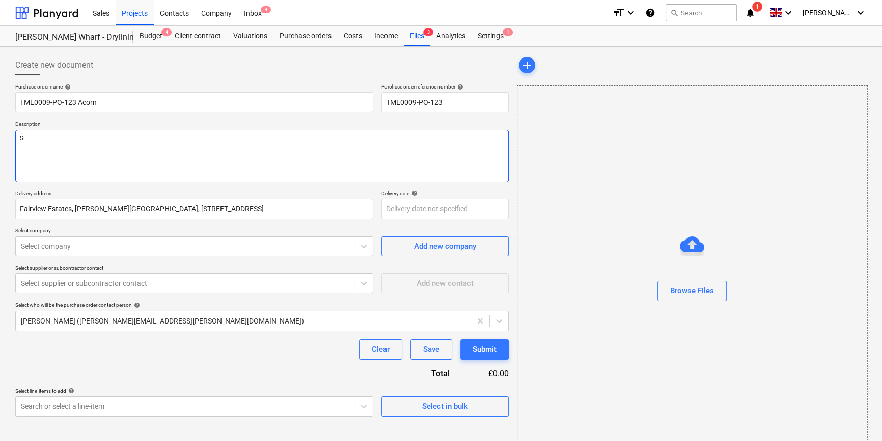
type textarea "x"
type textarea "Sit"
type textarea "x"
type textarea "Site"
type textarea "x"
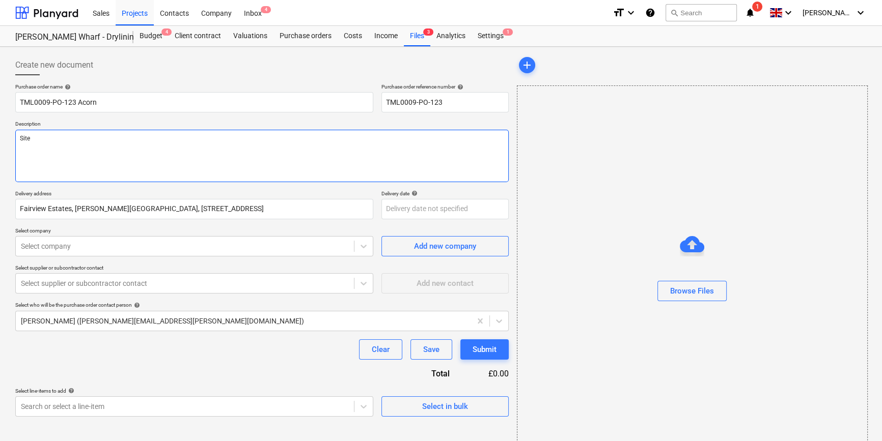
type textarea "Site"
type textarea "x"
type textarea "Site c"
type textarea "x"
type textarea "Site co"
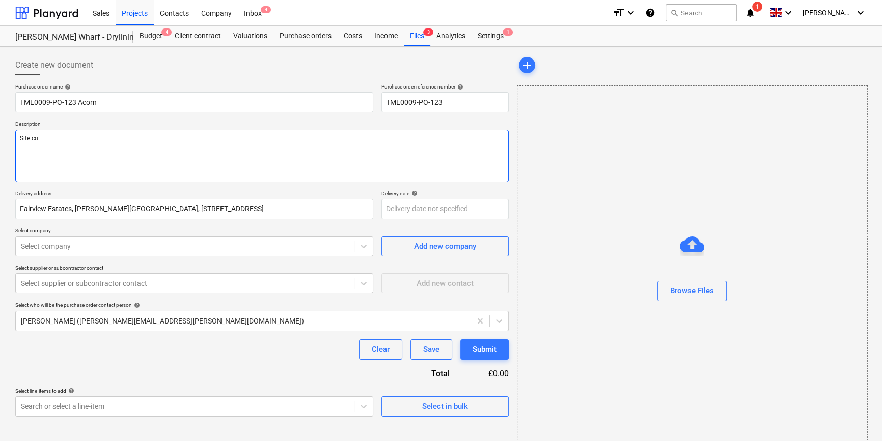
type textarea "x"
type textarea "Site con"
type textarea "x"
type textarea "Site cont"
type textarea "x"
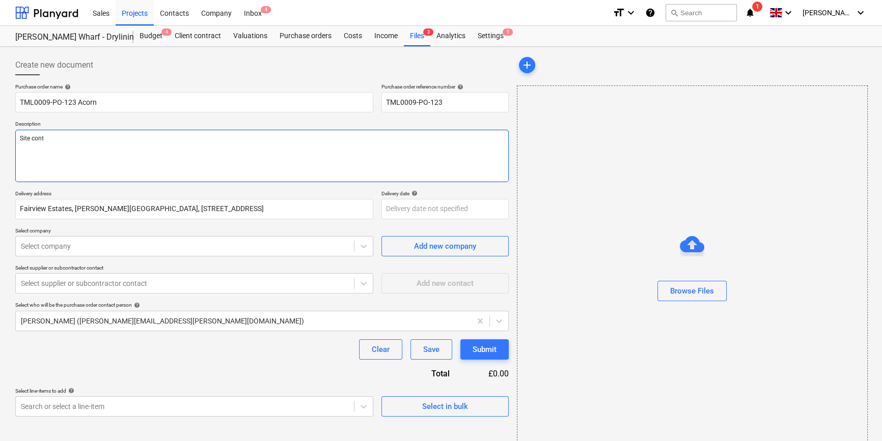
type textarea "Site conta"
type textarea "x"
type textarea "Site contac"
type textarea "x"
type textarea "Site contact"
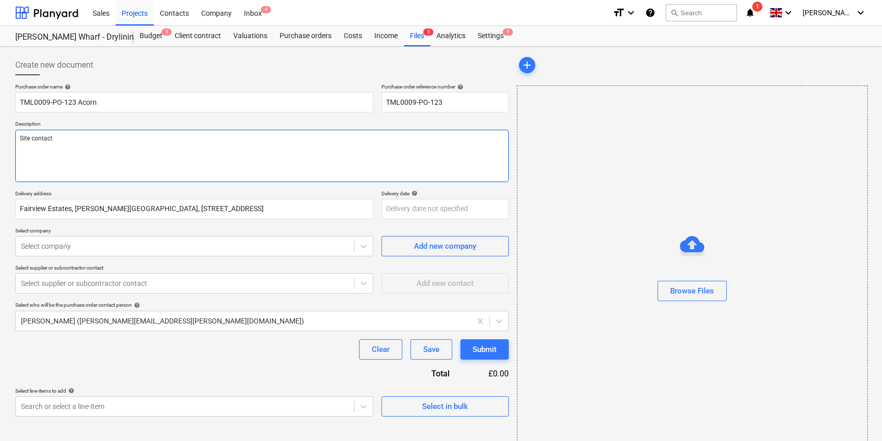
type textarea "x"
type textarea "Site contact"
type textarea "x"
type textarea "Site contact L"
type textarea "x"
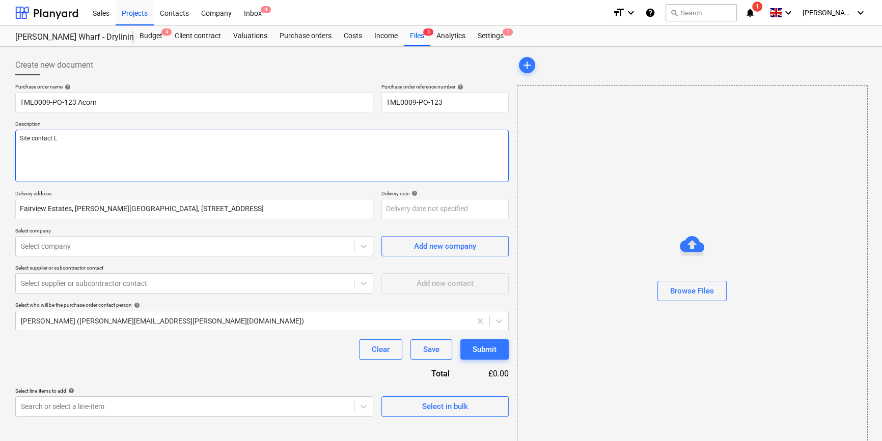
type textarea "Site contact Le"
type textarea "x"
type textarea "Site contact [PERSON_NAME]"
type textarea "x"
type textarea "Site contact [PERSON_NAME]"
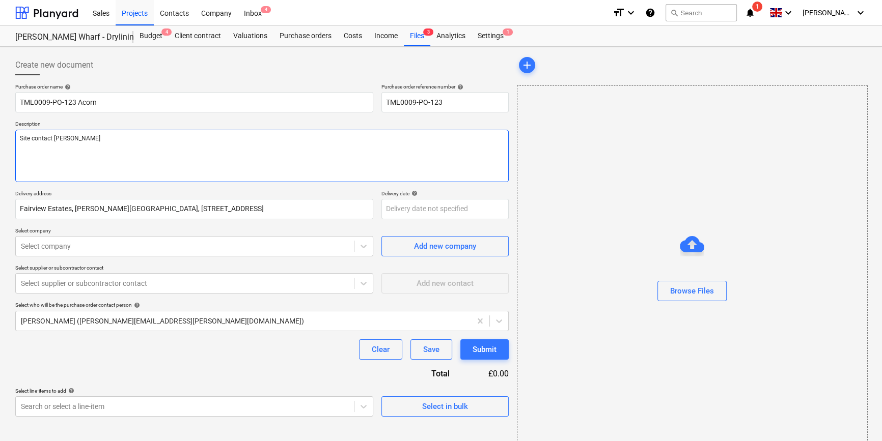
type textarea "x"
type textarea "Site contact [PERSON_NAME]"
type textarea "x"
type textarea "Site contact [PERSON_NAME]"
type textarea "x"
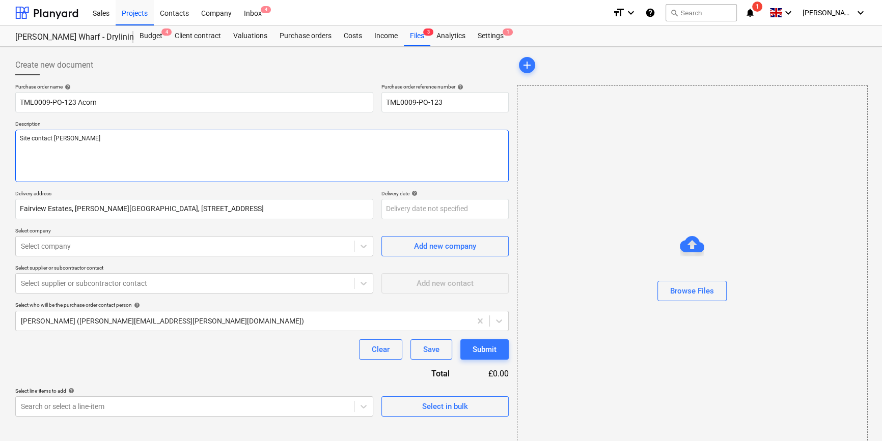
type textarea "Site contact [PERSON_NAME] 0"
type textarea "x"
type textarea "Site contact [PERSON_NAME] 07"
type textarea "x"
type textarea "Site contact [PERSON_NAME] 079"
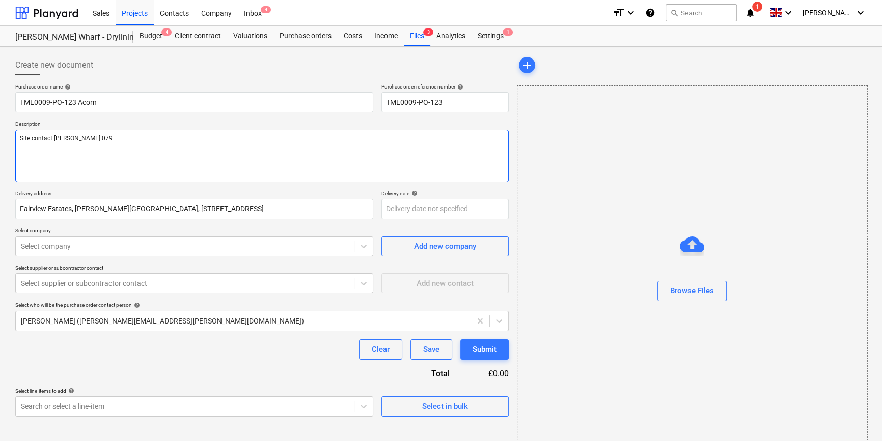
type textarea "x"
type textarea "Site contact [PERSON_NAME] 0793"
type textarea "x"
type textarea "Site contact [PERSON_NAME] 07934"
type textarea "x"
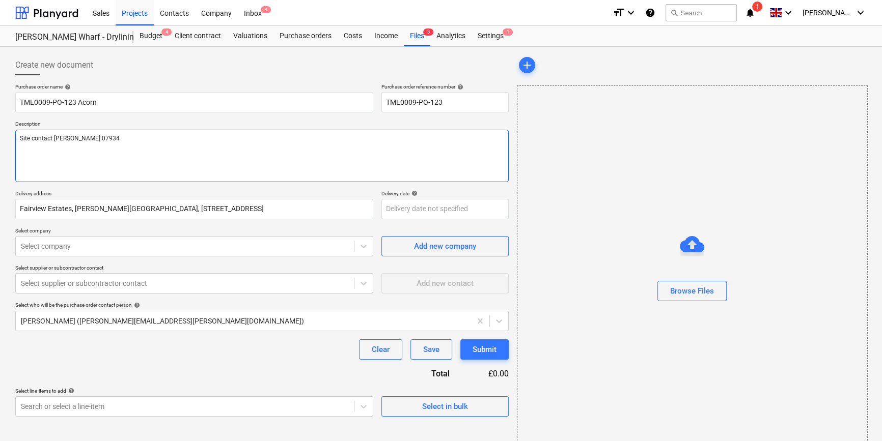
type textarea "Site contact [PERSON_NAME] 07934"
type textarea "x"
type textarea "Site contact [PERSON_NAME] 07934 7"
type textarea "x"
type textarea "Site contact [PERSON_NAME] [PHONE_NUMBER]"
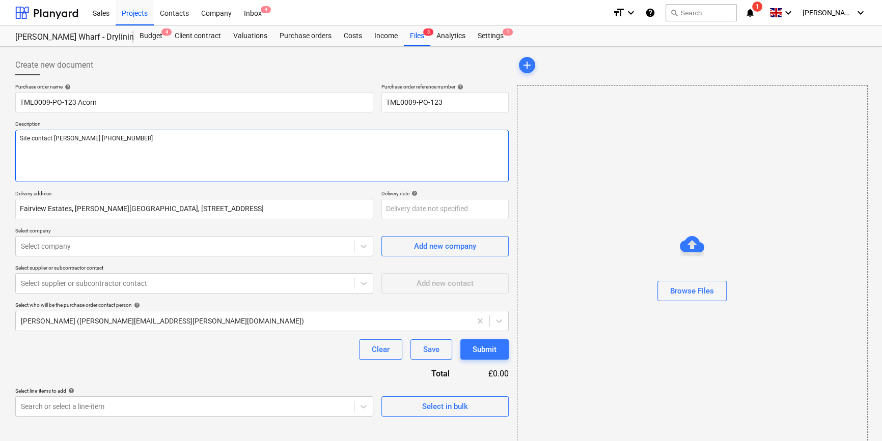
type textarea "x"
type textarea "Site contact [PERSON_NAME] [PHONE_NUMBER]"
type textarea "x"
type textarea "Site contact [PERSON_NAME] [PHONE_NUMBER]"
type textarea "x"
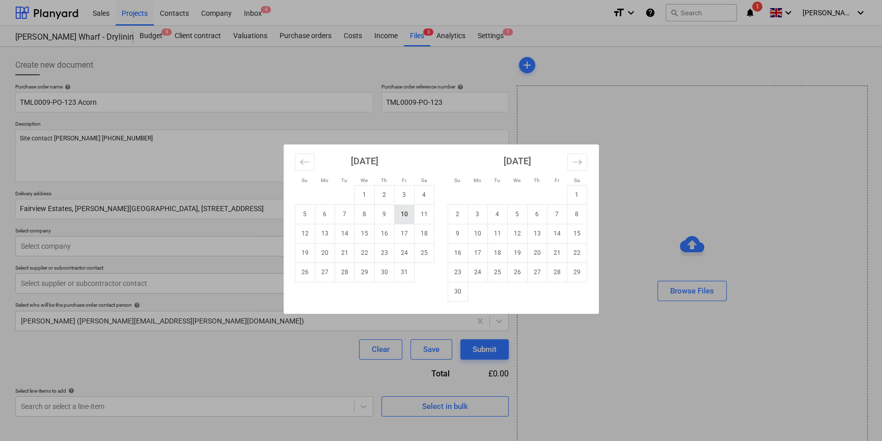
click at [409, 210] on body "Sales Projects Contacts Company Inbox 4 format_size keyboard_arrow_down help se…" at bounding box center [441, 220] width 882 height 441
click at [346, 217] on td "7" at bounding box center [344, 214] width 20 height 19
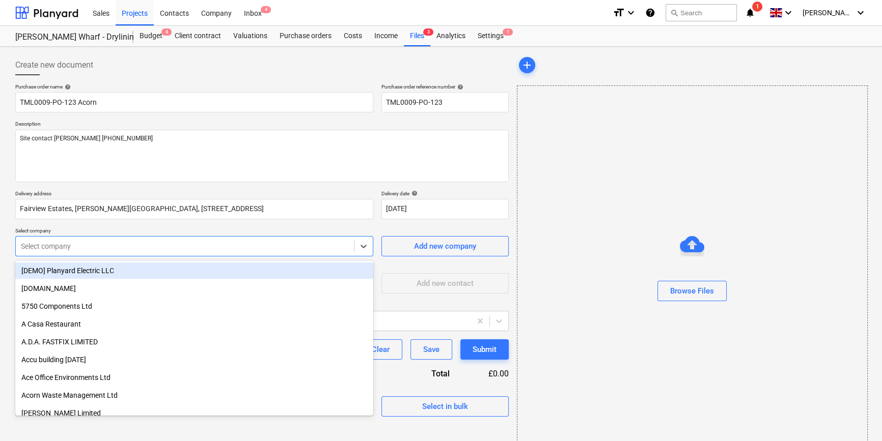
click at [248, 244] on div at bounding box center [185, 246] width 328 height 10
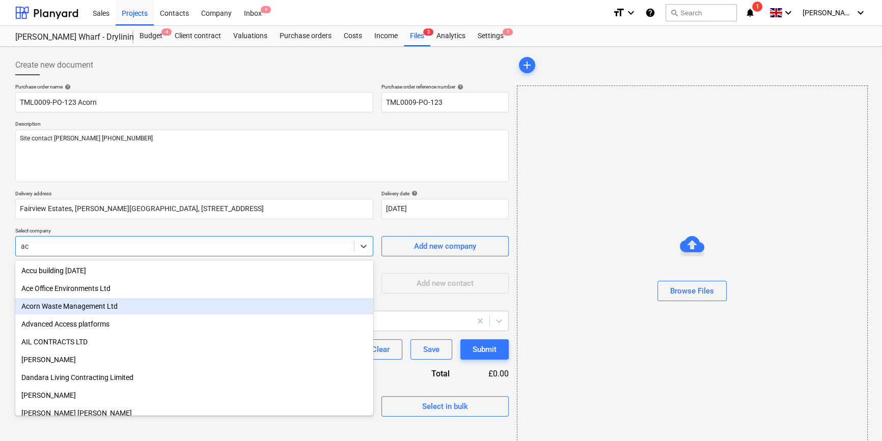
click at [61, 305] on div "Acorn Waste Management Ltd" at bounding box center [194, 306] width 358 height 16
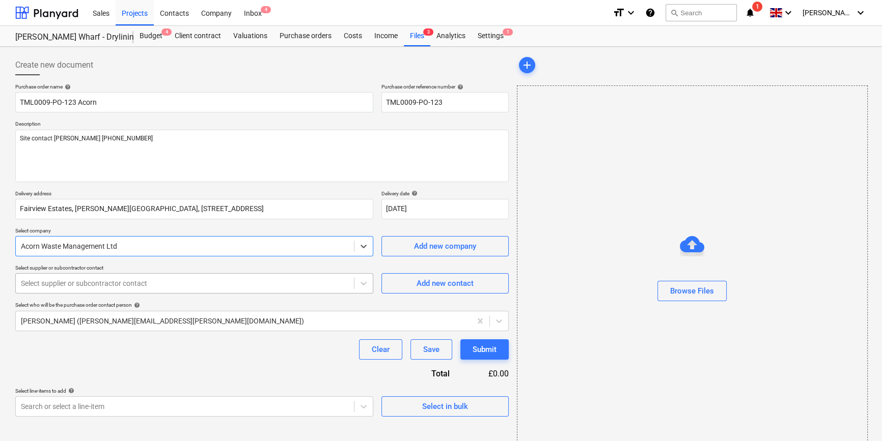
click at [58, 283] on div at bounding box center [185, 283] width 328 height 10
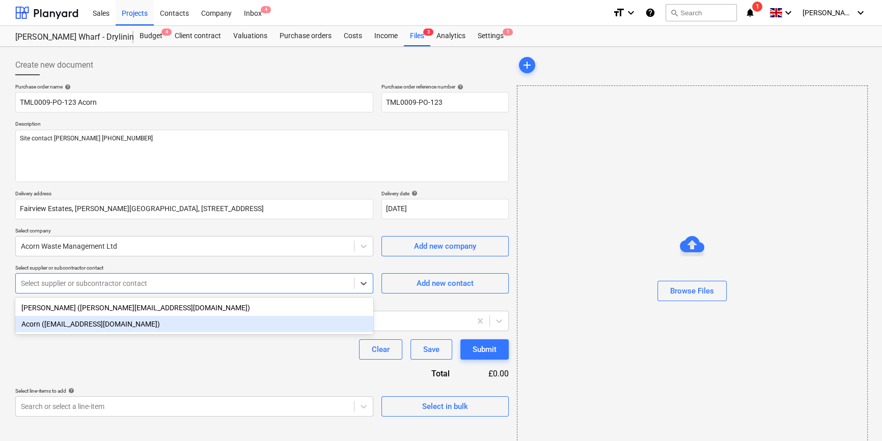
click at [66, 323] on div "Acorn ([EMAIL_ADDRESS][DOMAIN_NAME])" at bounding box center [194, 324] width 358 height 16
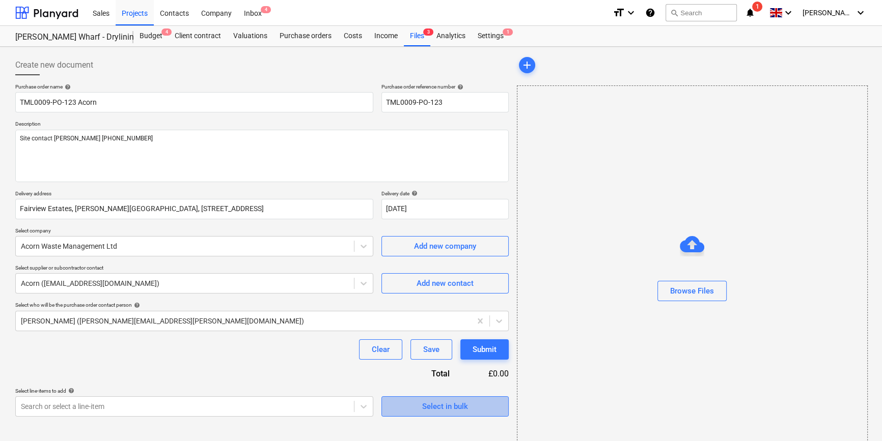
click at [411, 403] on span "Select in bulk" at bounding box center [445, 406] width 102 height 13
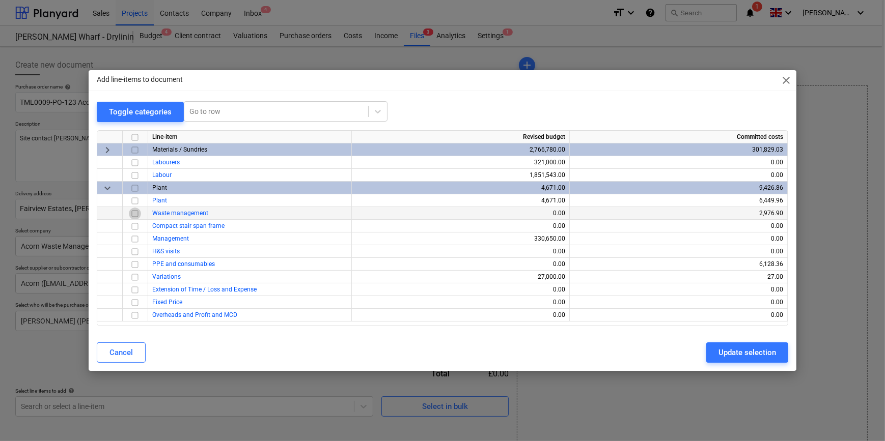
click at [132, 214] on input "checkbox" at bounding box center [135, 214] width 12 height 12
click at [738, 356] on div "Update selection" at bounding box center [747, 352] width 58 height 13
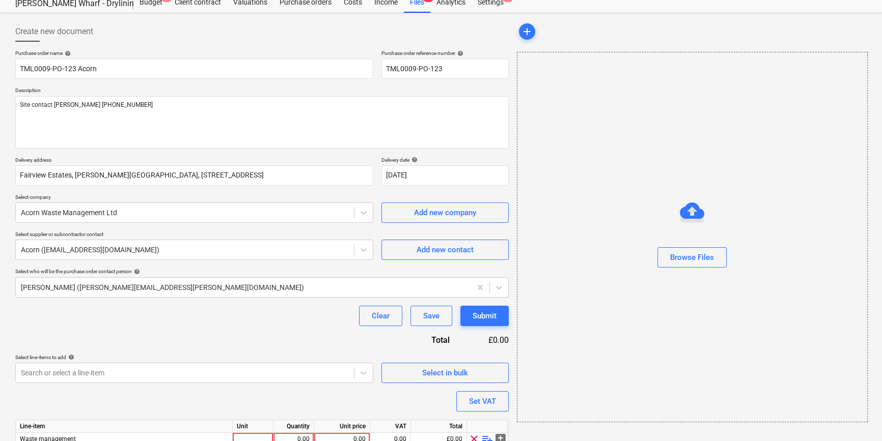
scroll to position [79, 0]
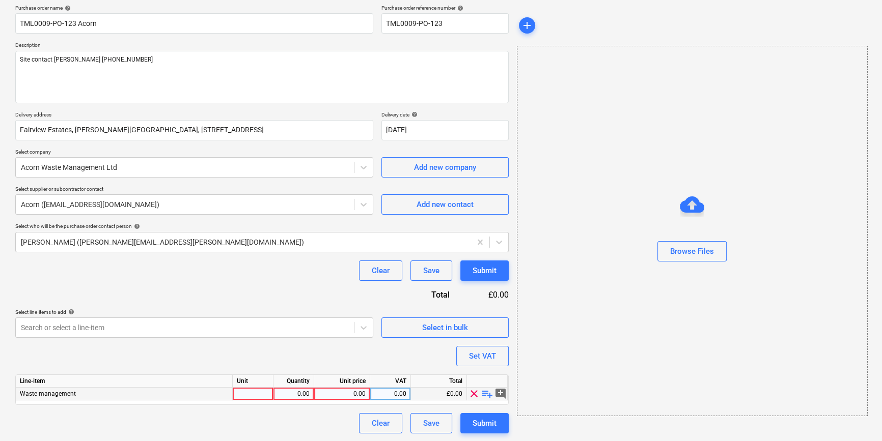
click at [268, 389] on div at bounding box center [253, 394] width 41 height 13
click at [293, 394] on div "0.00" at bounding box center [293, 394] width 32 height 13
click at [483, 394] on span "playlist_add" at bounding box center [487, 394] width 12 height 12
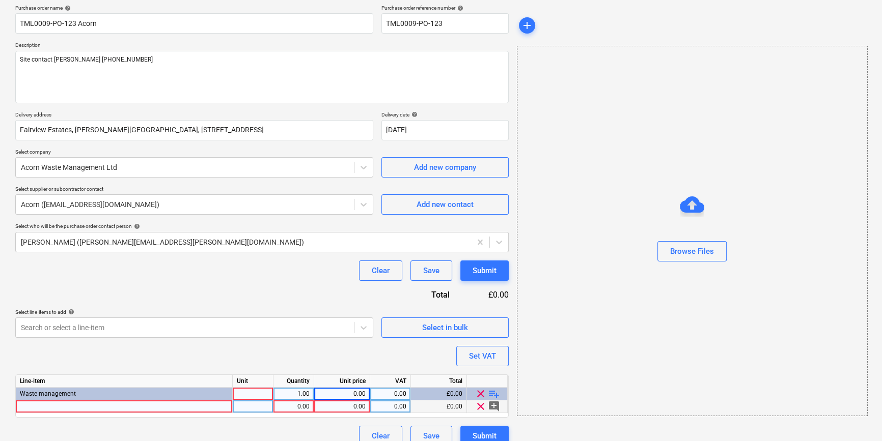
click at [66, 403] on div at bounding box center [124, 407] width 217 height 13
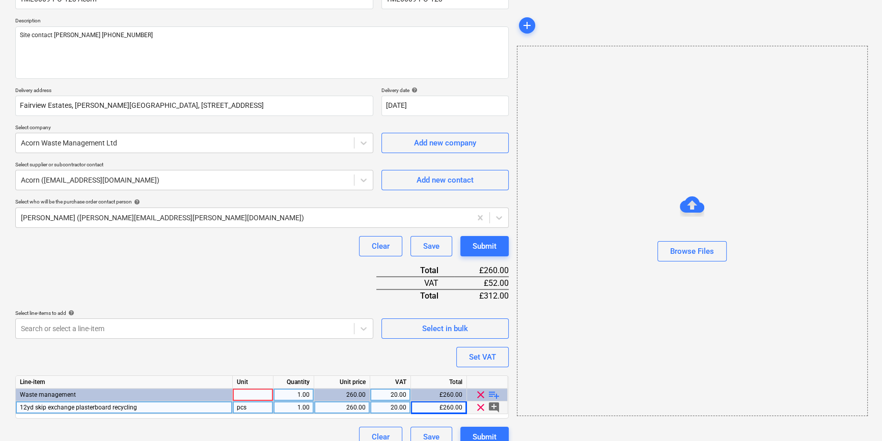
scroll to position [117, 0]
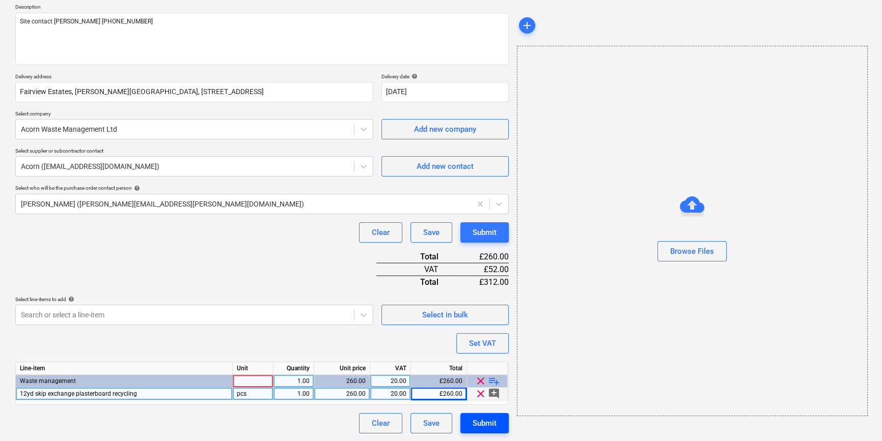
click at [490, 417] on div "Submit" at bounding box center [484, 423] width 24 height 13
click at [261, 379] on div at bounding box center [253, 381] width 41 height 13
drag, startPoint x: 265, startPoint y: 424, endPoint x: 385, endPoint y: 441, distance: 121.8
click at [265, 424] on div "Clear Save Submit" at bounding box center [261, 423] width 493 height 20
click at [485, 420] on div "Submit" at bounding box center [484, 423] width 24 height 13
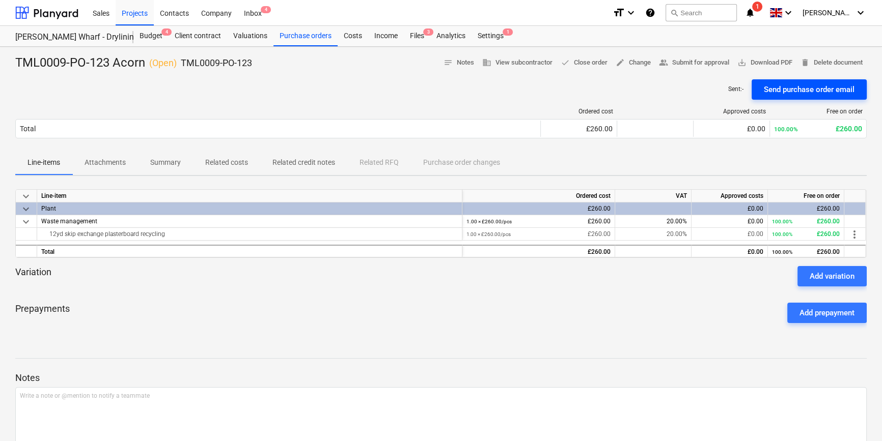
click at [778, 90] on div "Send purchase order email" at bounding box center [808, 89] width 91 height 13
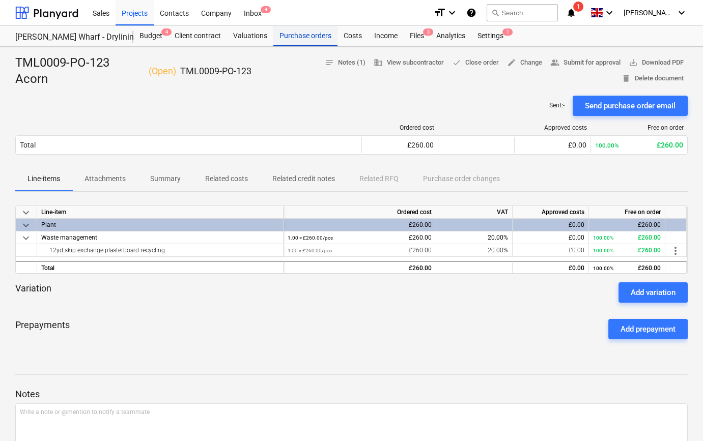
click at [297, 35] on div "Purchase orders" at bounding box center [305, 36] width 64 height 20
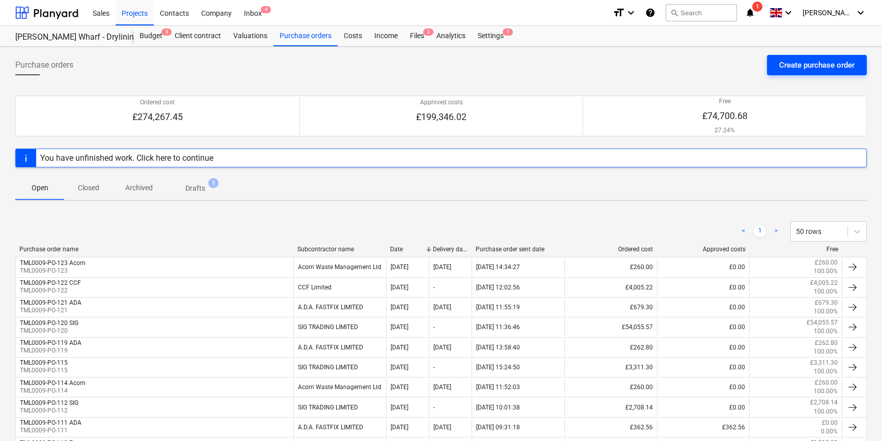
click at [817, 66] on div "Create purchase order" at bounding box center [816, 65] width 75 height 13
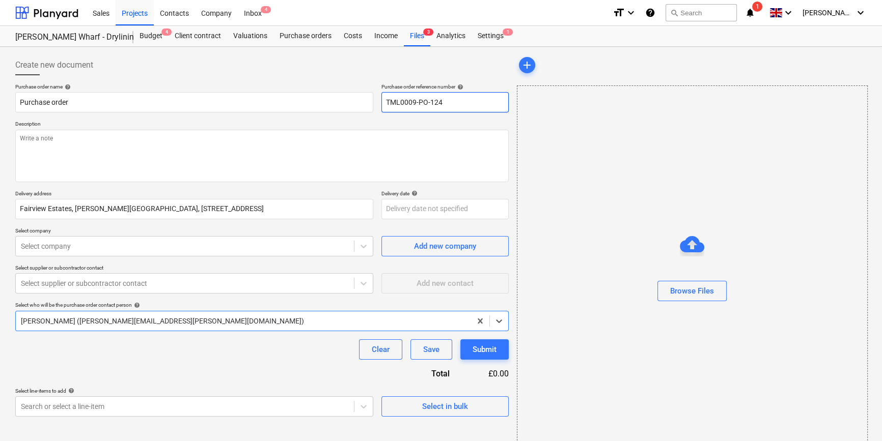
click at [483, 102] on input "TML0009-PO-124" at bounding box center [444, 102] width 127 height 20
drag, startPoint x: 444, startPoint y: 102, endPoint x: 382, endPoint y: 102, distance: 62.1
click at [382, 102] on input "TML0009-PO-125" at bounding box center [444, 102] width 127 height 20
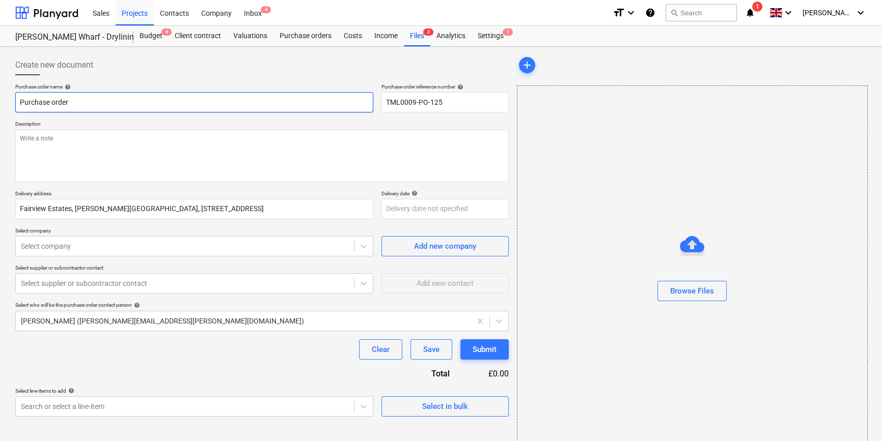
drag, startPoint x: 75, startPoint y: 100, endPoint x: 10, endPoint y: 105, distance: 65.3
click at [8, 105] on div "Create new document Purchase order name help Purchase order Purchase order refe…" at bounding box center [441, 255] width 882 height 417
paste input "TML0009-PO-125"
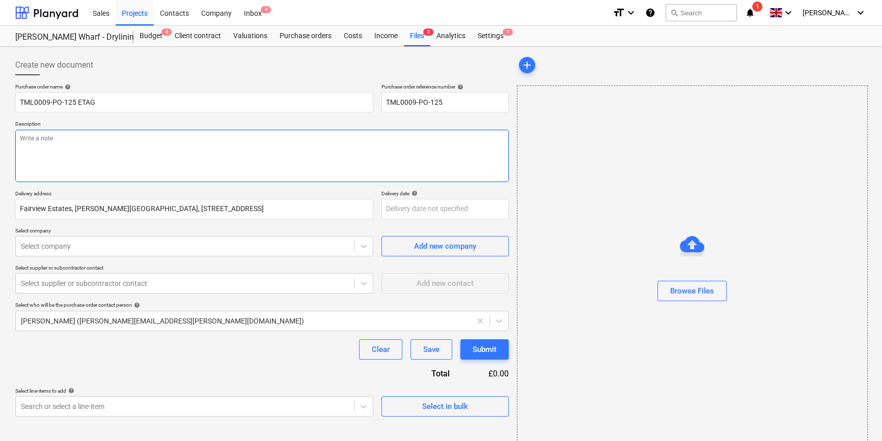
click at [66, 147] on textarea at bounding box center [261, 156] width 493 height 52
click at [96, 140] on textarea "Site contact [PERSON_NAME] [PHONE_NUMBER]" at bounding box center [261, 156] width 493 height 52
click at [97, 139] on textarea "Site contact [PERSON_NAME] [PHONE_NUMBER]" at bounding box center [261, 156] width 493 height 52
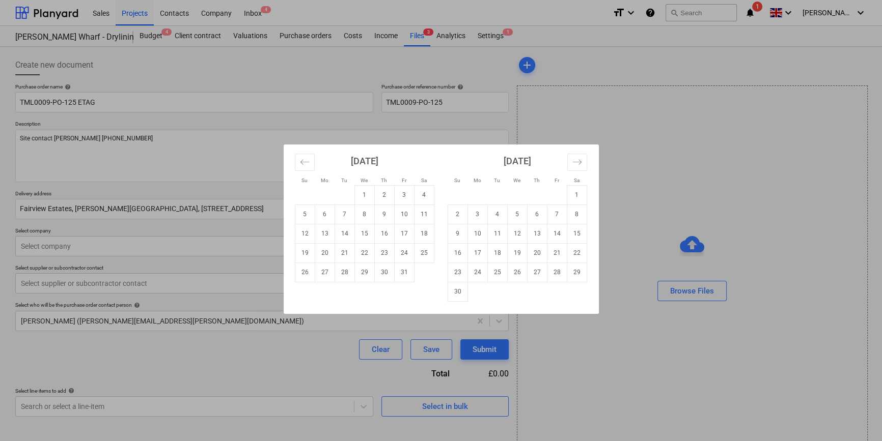
click at [395, 215] on body "Sales Projects Contacts Company Inbox 4 format_size keyboard_arrow_down help se…" at bounding box center [441, 220] width 882 height 441
click at [343, 213] on td "7" at bounding box center [344, 214] width 20 height 19
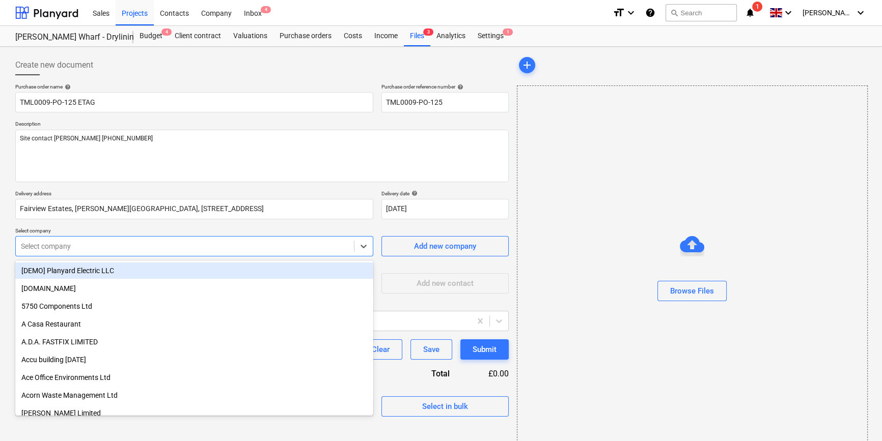
click at [307, 243] on div at bounding box center [185, 246] width 328 height 10
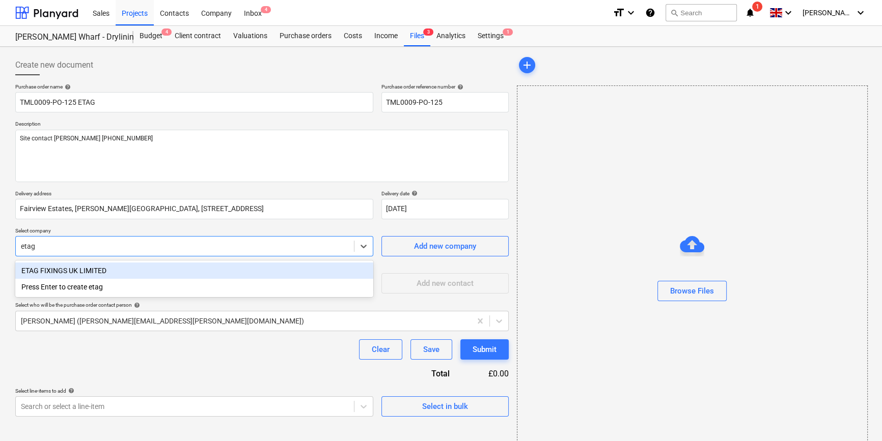
click at [117, 273] on div "ETAG FIXINGS UK LIMITED" at bounding box center [194, 271] width 358 height 16
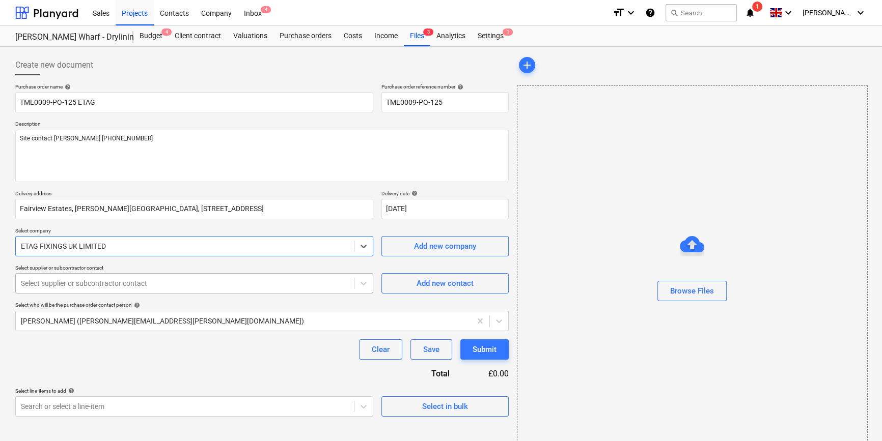
click at [123, 280] on div at bounding box center [185, 283] width 328 height 10
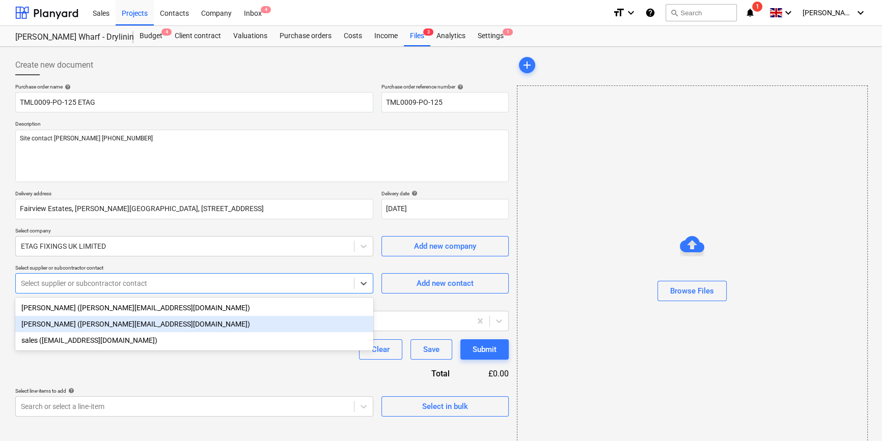
click at [117, 326] on div "[PERSON_NAME] ([PERSON_NAME][EMAIL_ADDRESS][DOMAIN_NAME])" at bounding box center [194, 324] width 358 height 16
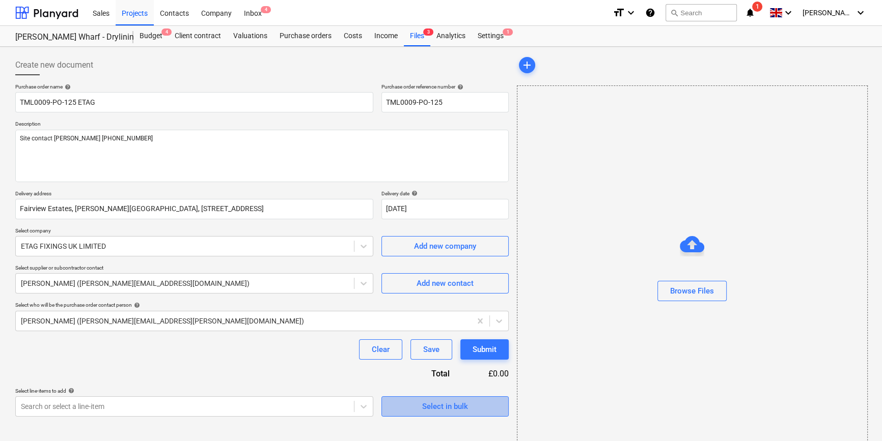
click at [405, 401] on span "Select in bulk" at bounding box center [445, 406] width 102 height 13
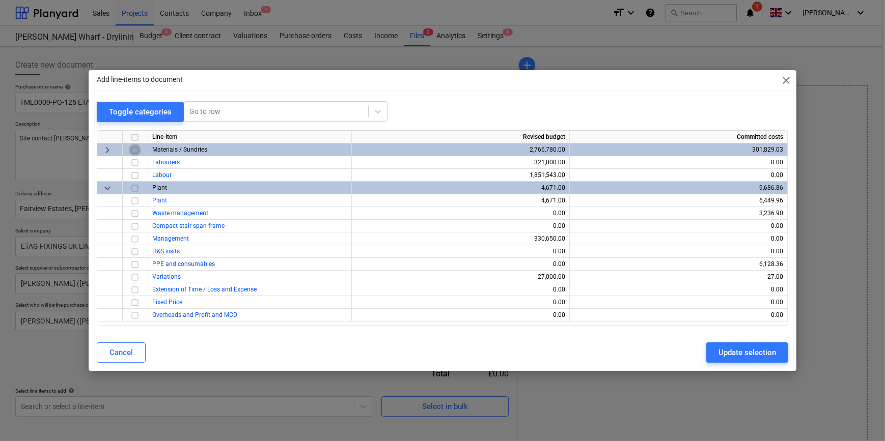
click at [133, 150] on input "checkbox" at bounding box center [135, 150] width 12 height 12
click at [729, 355] on div "Update selection" at bounding box center [747, 352] width 58 height 13
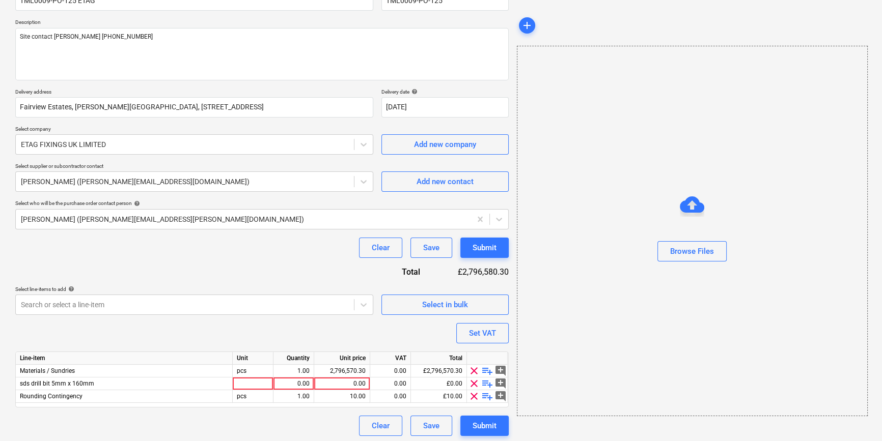
scroll to position [104, 0]
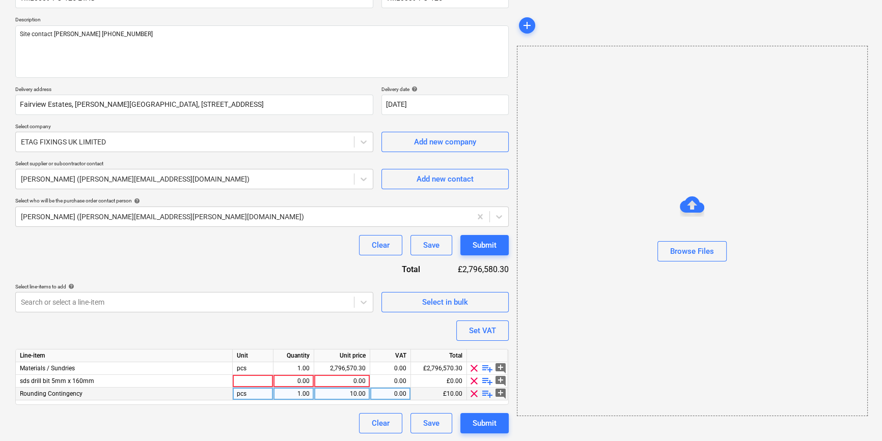
click at [474, 392] on span "clear" at bounding box center [474, 394] width 12 height 12
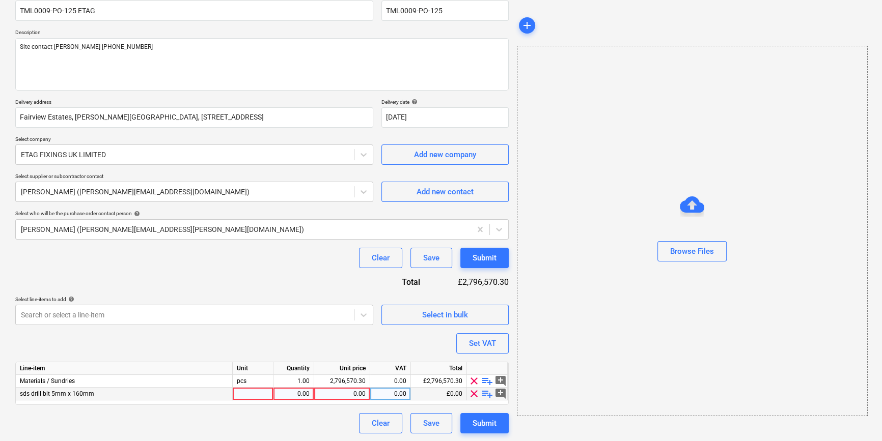
click at [472, 390] on span "clear" at bounding box center [474, 394] width 12 height 12
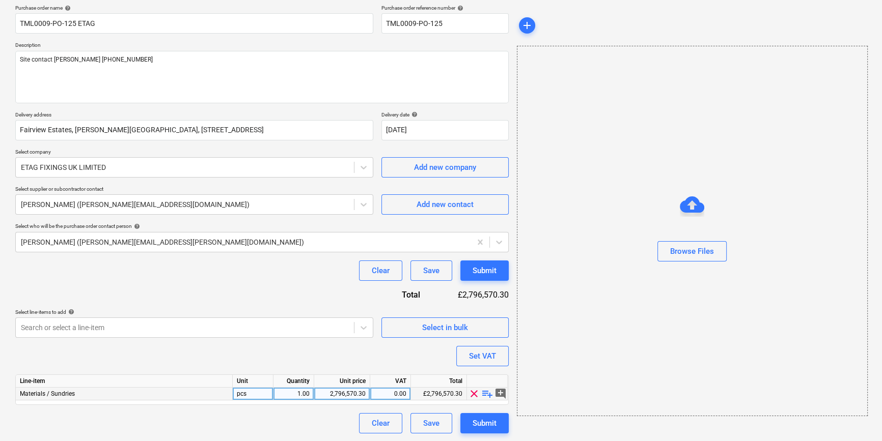
click at [488, 393] on span "playlist_add" at bounding box center [487, 394] width 12 height 12
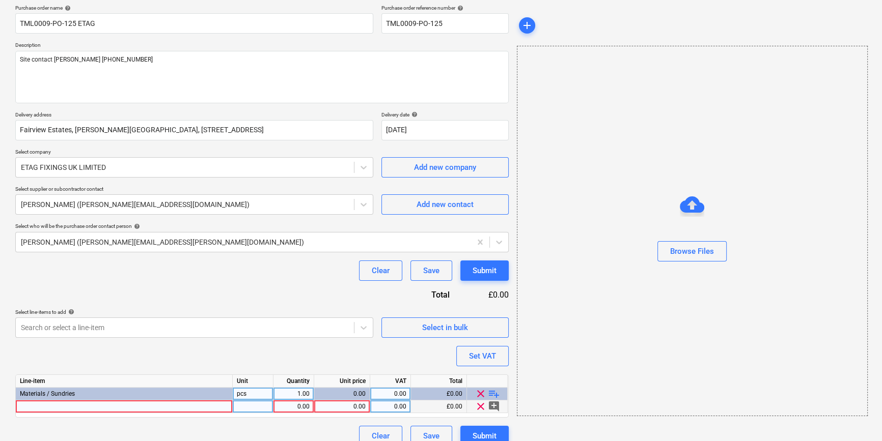
click at [77, 408] on div at bounding box center [124, 407] width 217 height 13
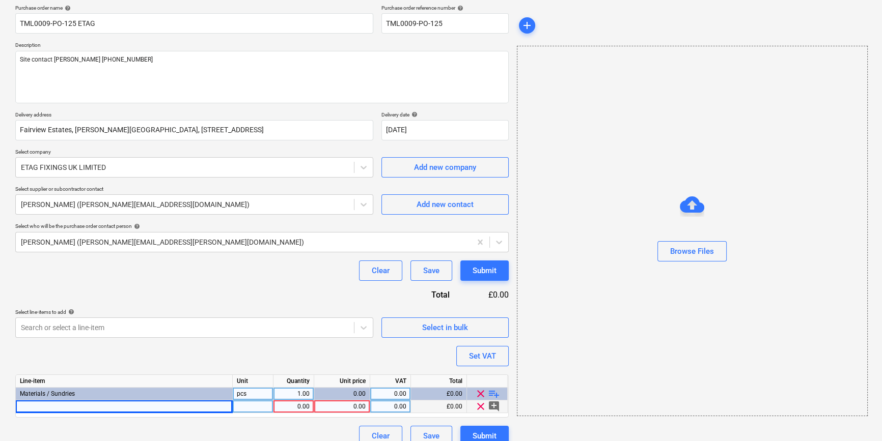
click at [73, 405] on div at bounding box center [124, 407] width 217 height 13
click at [73, 405] on input at bounding box center [124, 407] width 216 height 12
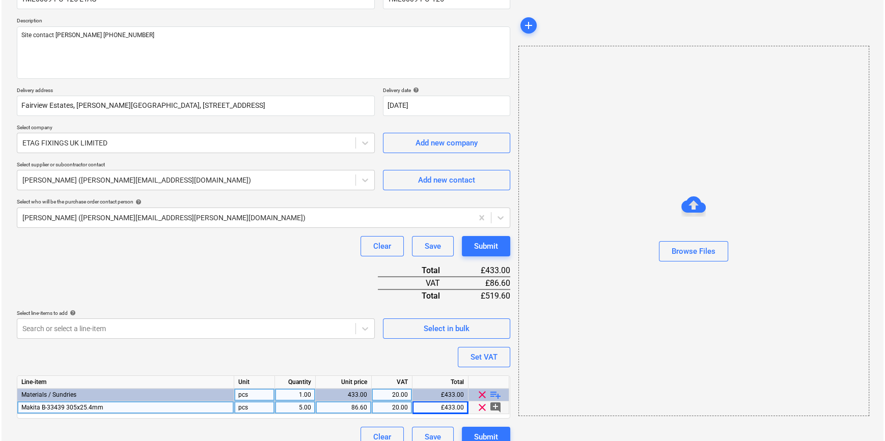
scroll to position [117, 0]
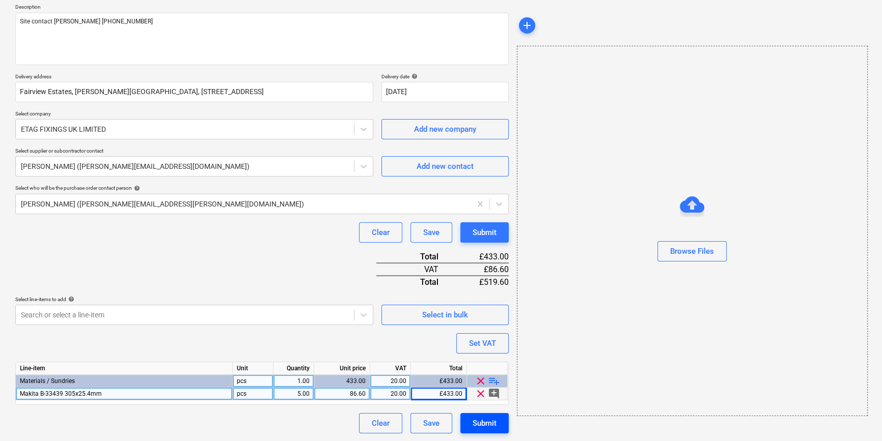
click at [478, 421] on div "Submit" at bounding box center [484, 423] width 24 height 13
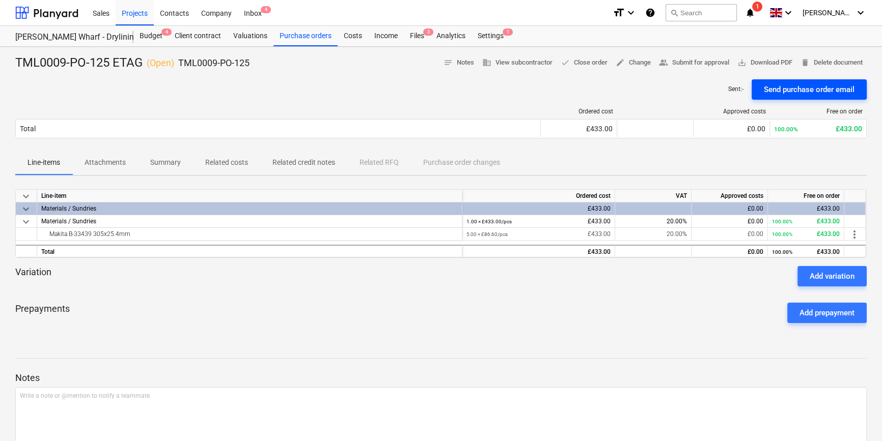
click at [783, 90] on div "Send purchase order email" at bounding box center [808, 89] width 91 height 13
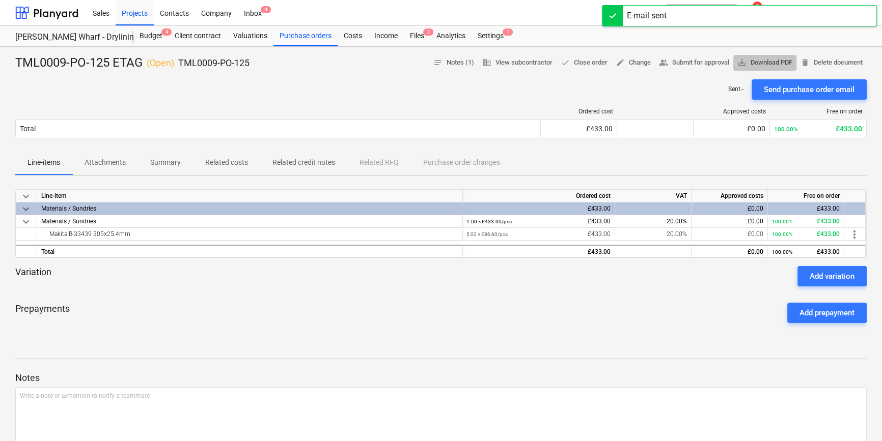
click at [766, 64] on span "save_alt Download PDF" at bounding box center [764, 63] width 55 height 12
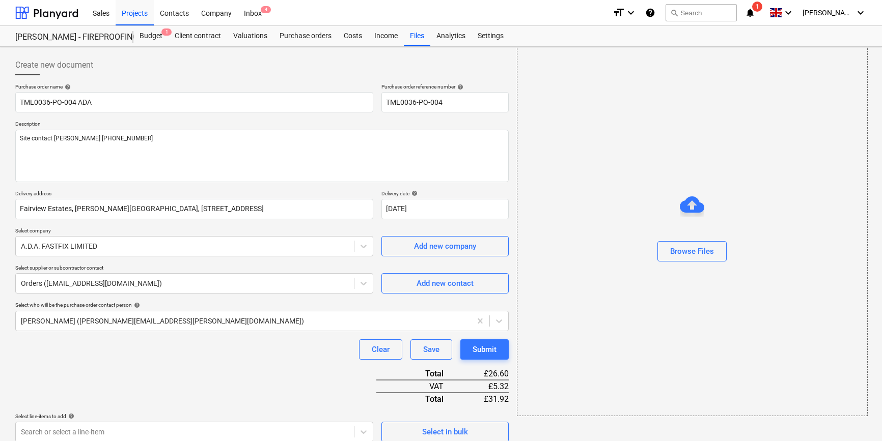
scroll to position [130, 0]
